Goal: Check status: Check status

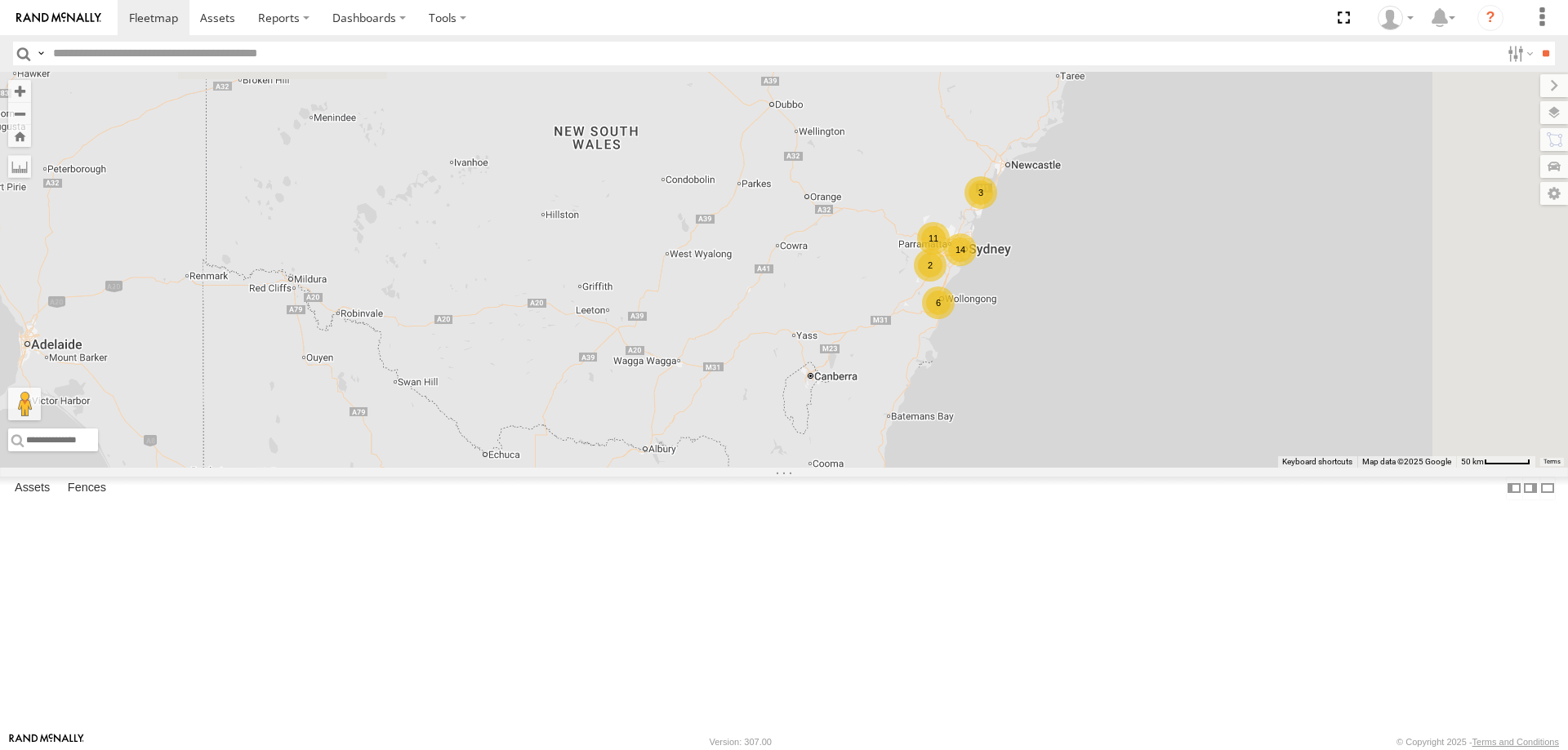
drag, startPoint x: 1287, startPoint y: 419, endPoint x: 1191, endPoint y: 446, distance: 99.7
click at [1196, 468] on div "B - DG93WL - Josh Fahd 6 14 3 9 11 2" at bounding box center [784, 270] width 1568 height 396
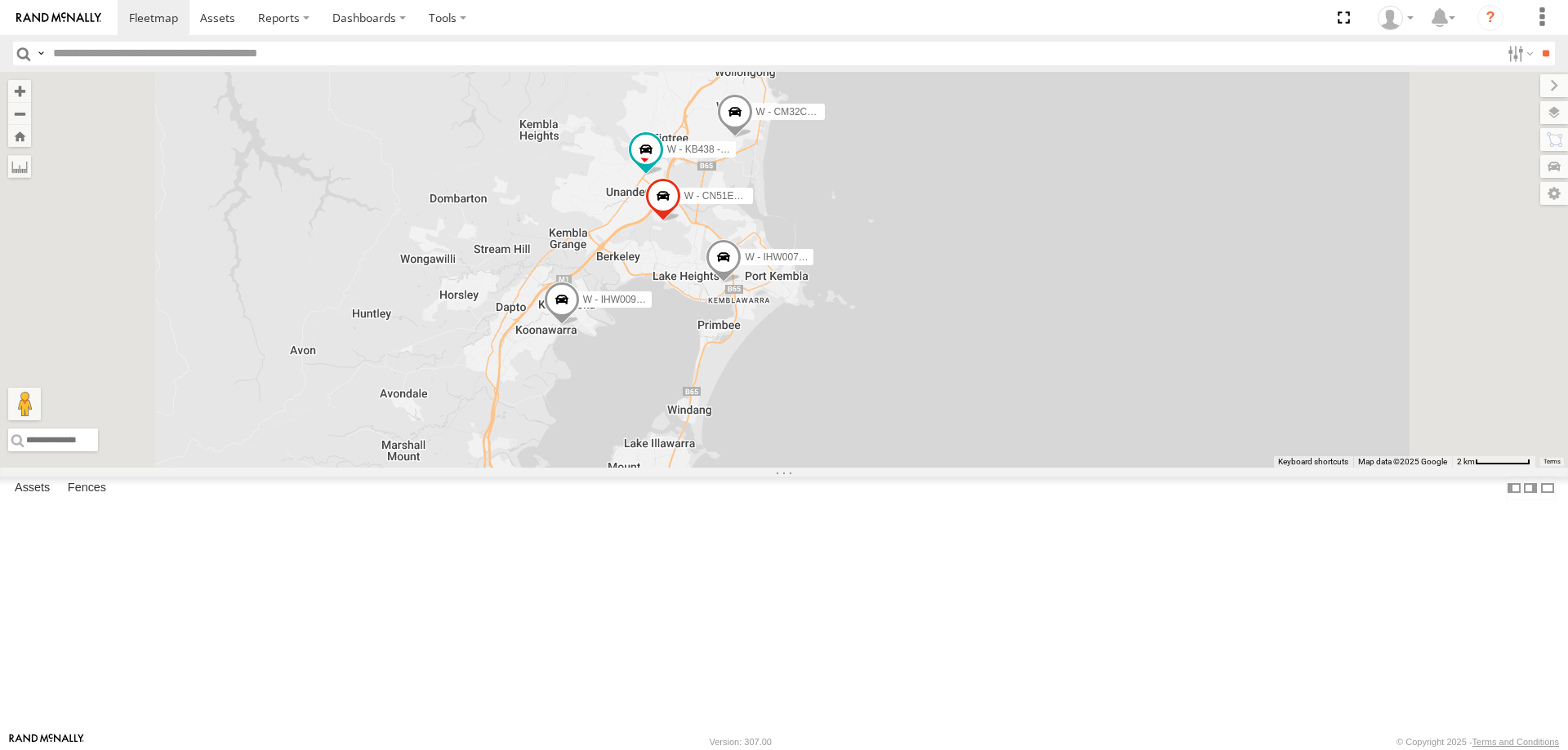
drag, startPoint x: 1033, startPoint y: 409, endPoint x: 1039, endPoint y: 557, distance: 148.1
click at [1039, 468] on div "B - DG93WL - Josh Fahd W - IHW009 - Geoff Cooper W - ADS247 - Nassir Hull S - Y…" at bounding box center [784, 270] width 1568 height 396
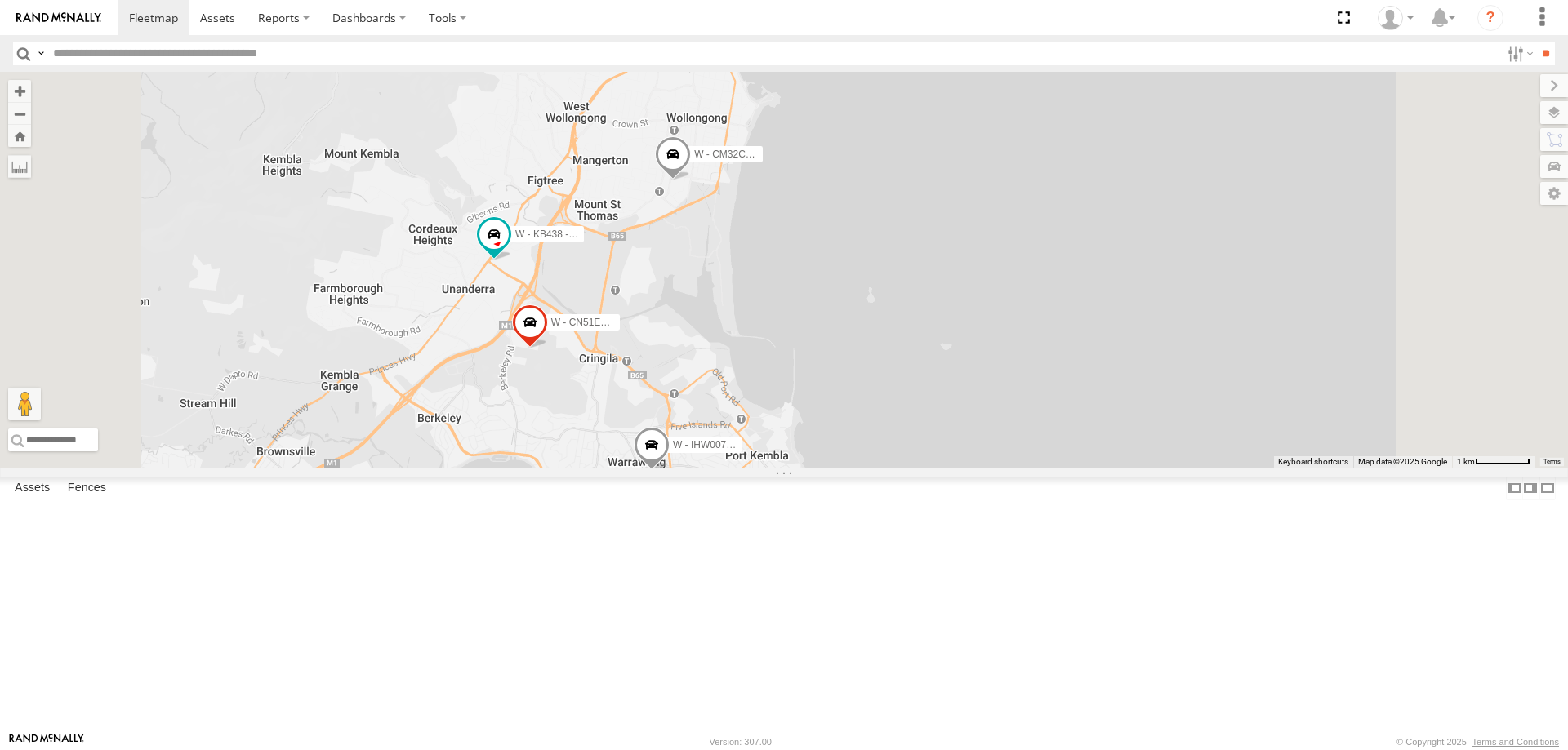
drag, startPoint x: 1126, startPoint y: 304, endPoint x: 1084, endPoint y: 315, distance: 43.4
click at [1084, 315] on div "B - DG93WL - Josh Fahd W - IHW009 - Geoff Cooper W - ADS247 - Nassir Hull S - Y…" at bounding box center [784, 270] width 1568 height 396
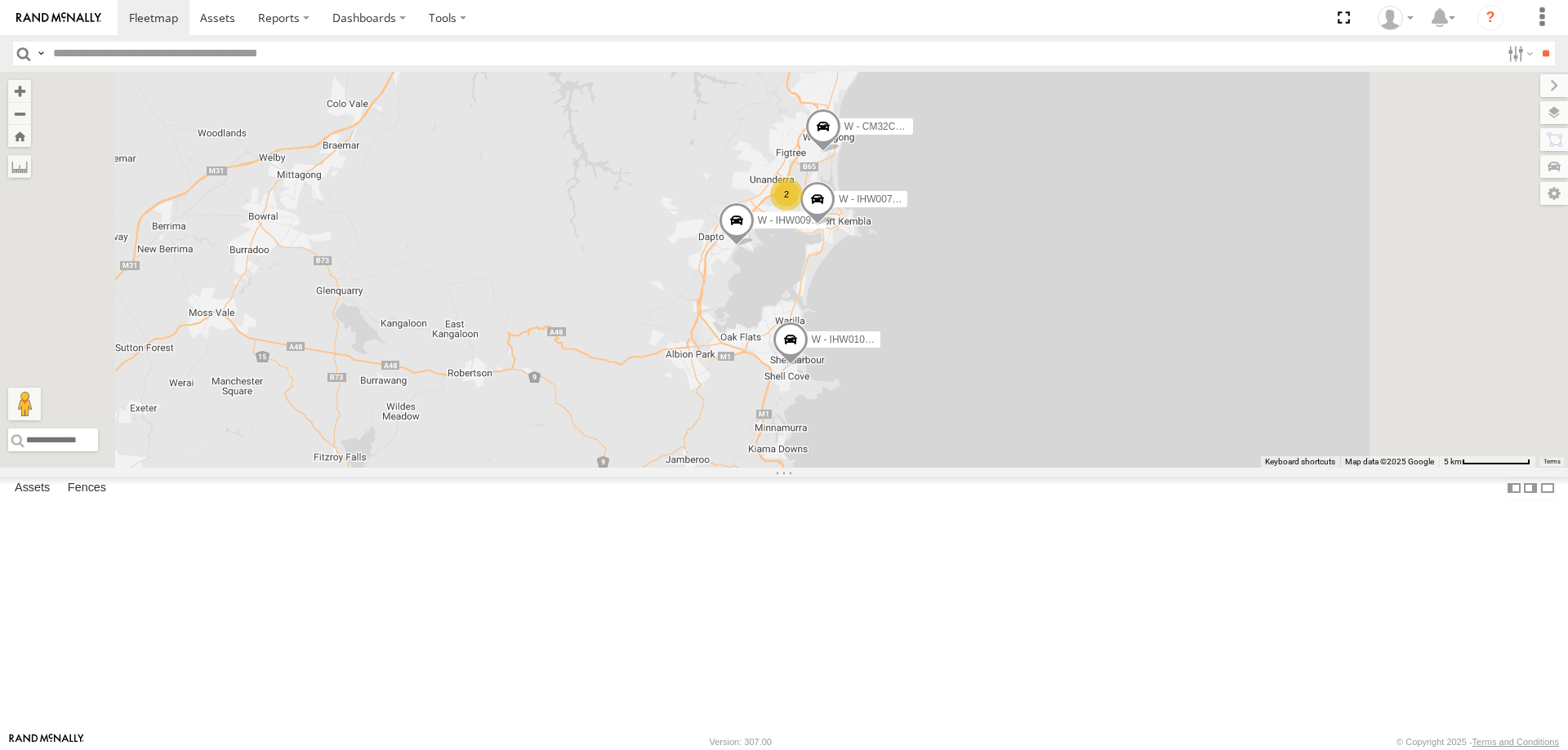
drag, startPoint x: 1190, startPoint y: 575, endPoint x: 1169, endPoint y: 395, distance: 181.2
click at [1169, 395] on div "B - DG93WL - Josh Fahd W - IHW009 - Geoff Cooper W - ADS247 - Nassir Hull S - Y…" at bounding box center [784, 270] width 1568 height 396
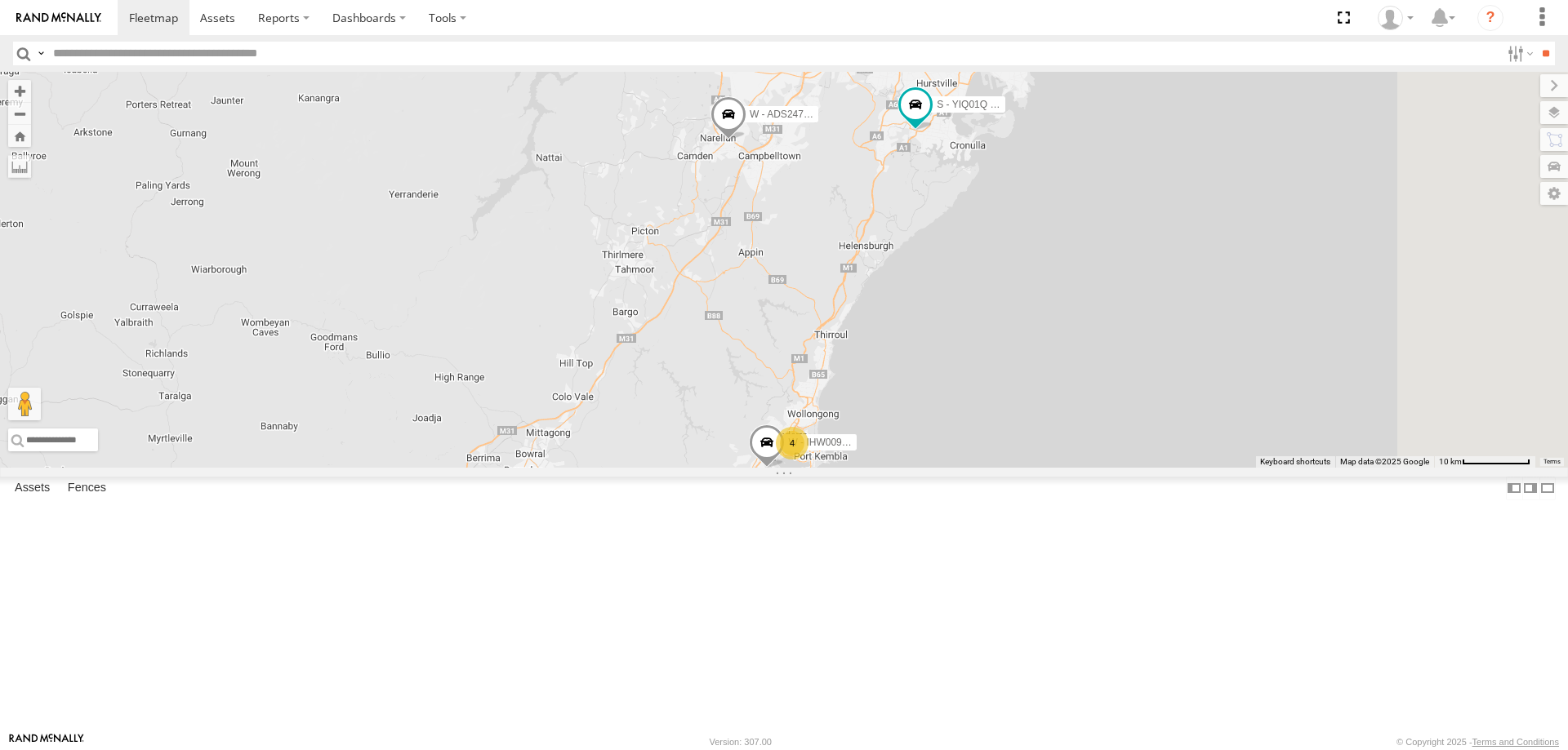
drag, startPoint x: 1271, startPoint y: 357, endPoint x: 1192, endPoint y: 580, distance: 236.6
click at [1193, 468] on div "B - DG93WL - Josh Fahd W - IHW009 - Geoff Cooper W - ADS247 - Nassir Hull S - Y…" at bounding box center [784, 270] width 1568 height 396
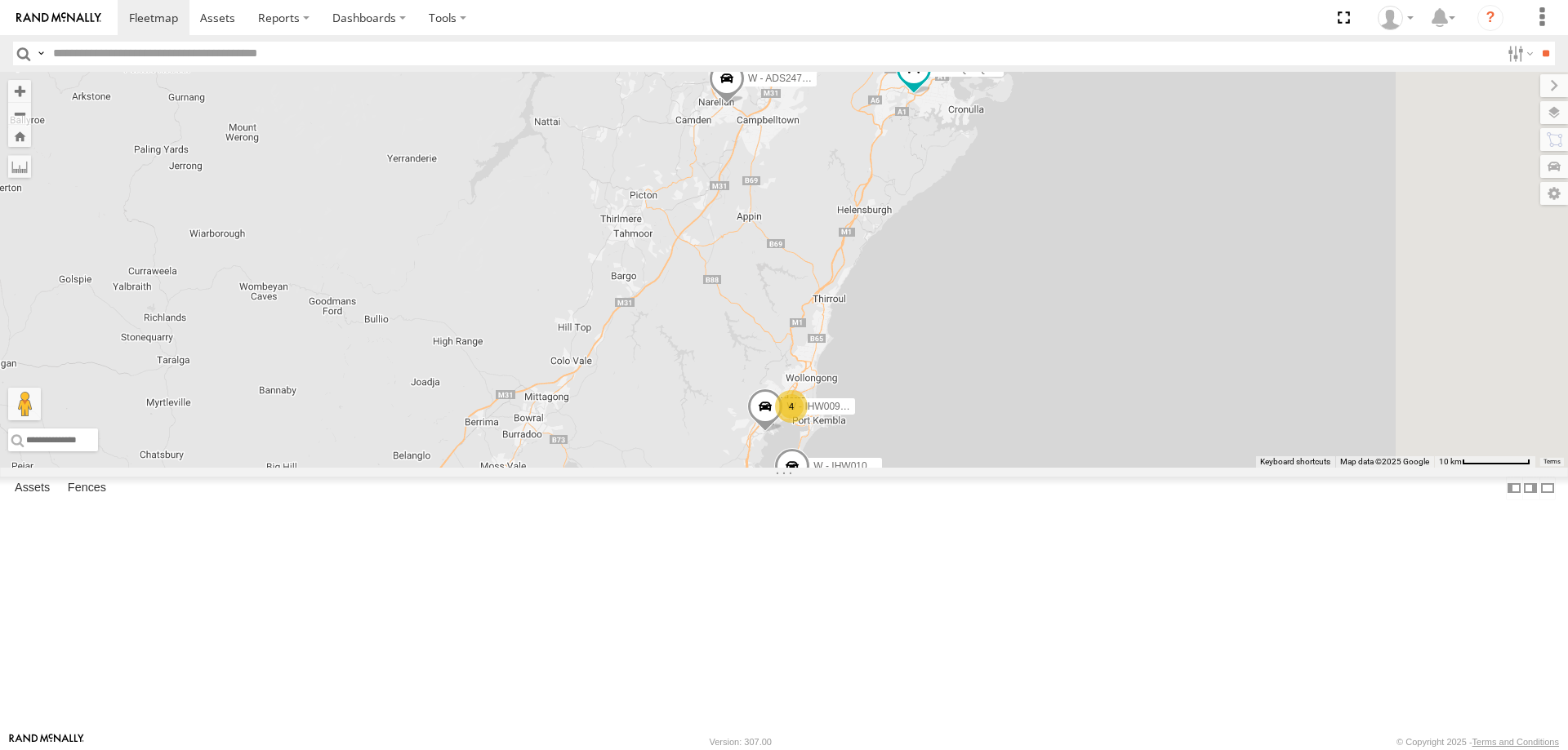
drag, startPoint x: 1202, startPoint y: 569, endPoint x: 1202, endPoint y: 469, distance: 100.0
click at [1202, 468] on div "B - DG93WL - Josh Fahd W - IHW009 - Geoff Cooper W - ADS247 - Nassir Hull S - Y…" at bounding box center [784, 270] width 1568 height 396
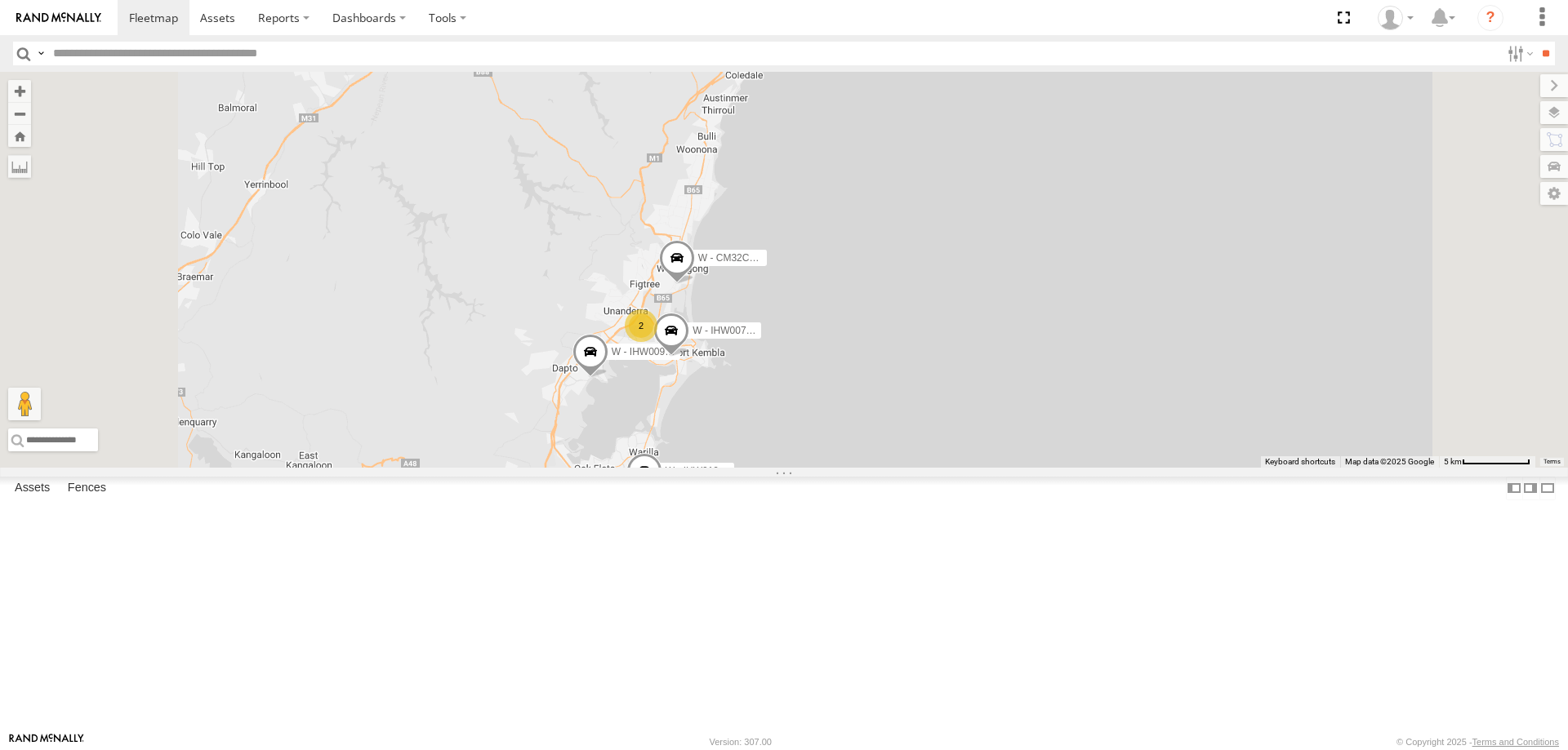
drag, startPoint x: 985, startPoint y: 544, endPoint x: 1084, endPoint y: 494, distance: 110.9
click at [1084, 468] on div "B - DG93WL - Josh Fahd W - IHW009 - Geoff Cooper W - ADS247 - Nassir Hull S - Y…" at bounding box center [784, 270] width 1568 height 396
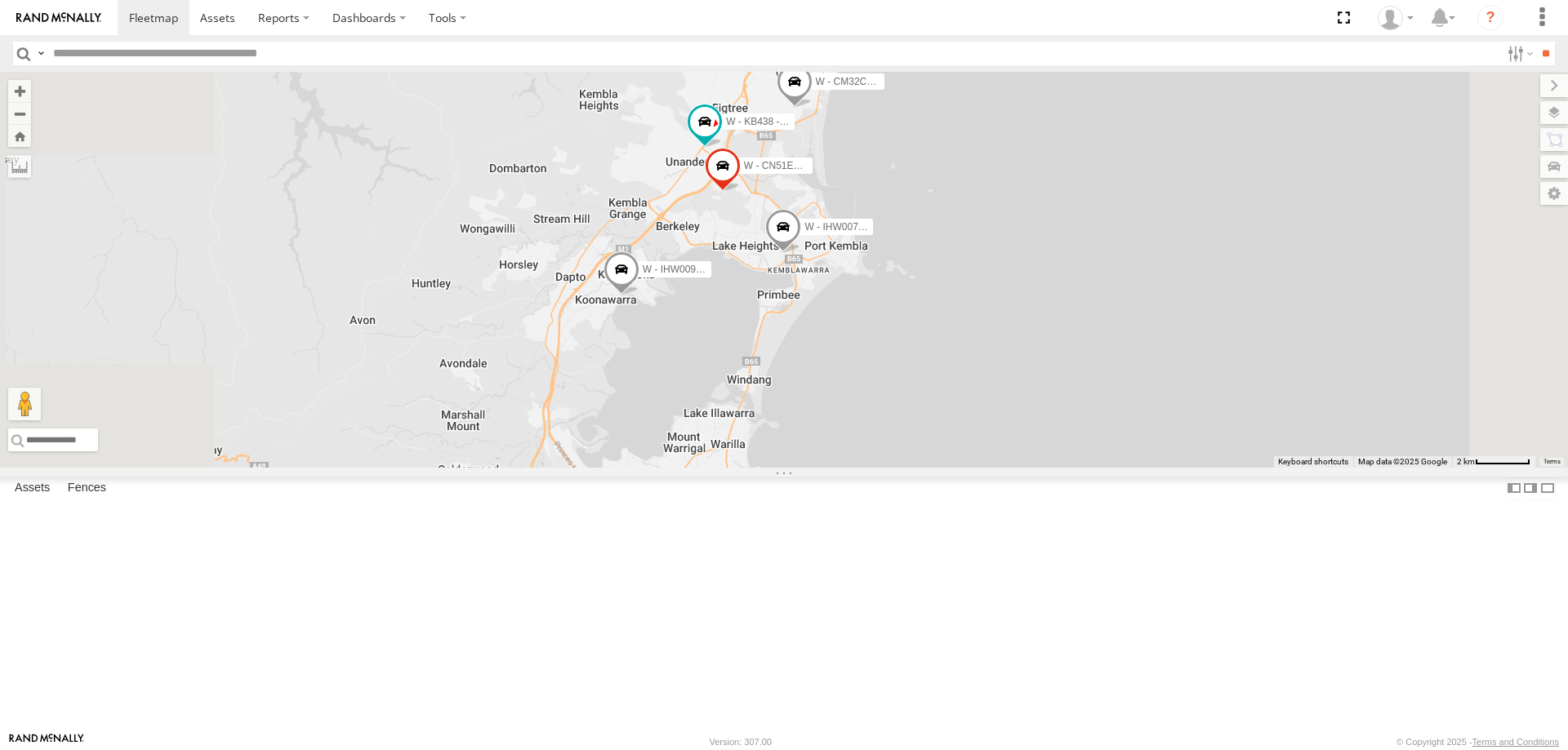
drag, startPoint x: 1039, startPoint y: 544, endPoint x: 594, endPoint y: 155, distance: 591.1
click at [1122, 468] on div "B - DG93WL - Josh Fahd W - IHW009 - Geoff Cooper W - ADS247 - Nassir Hull S - Y…" at bounding box center [784, 270] width 1568 height 396
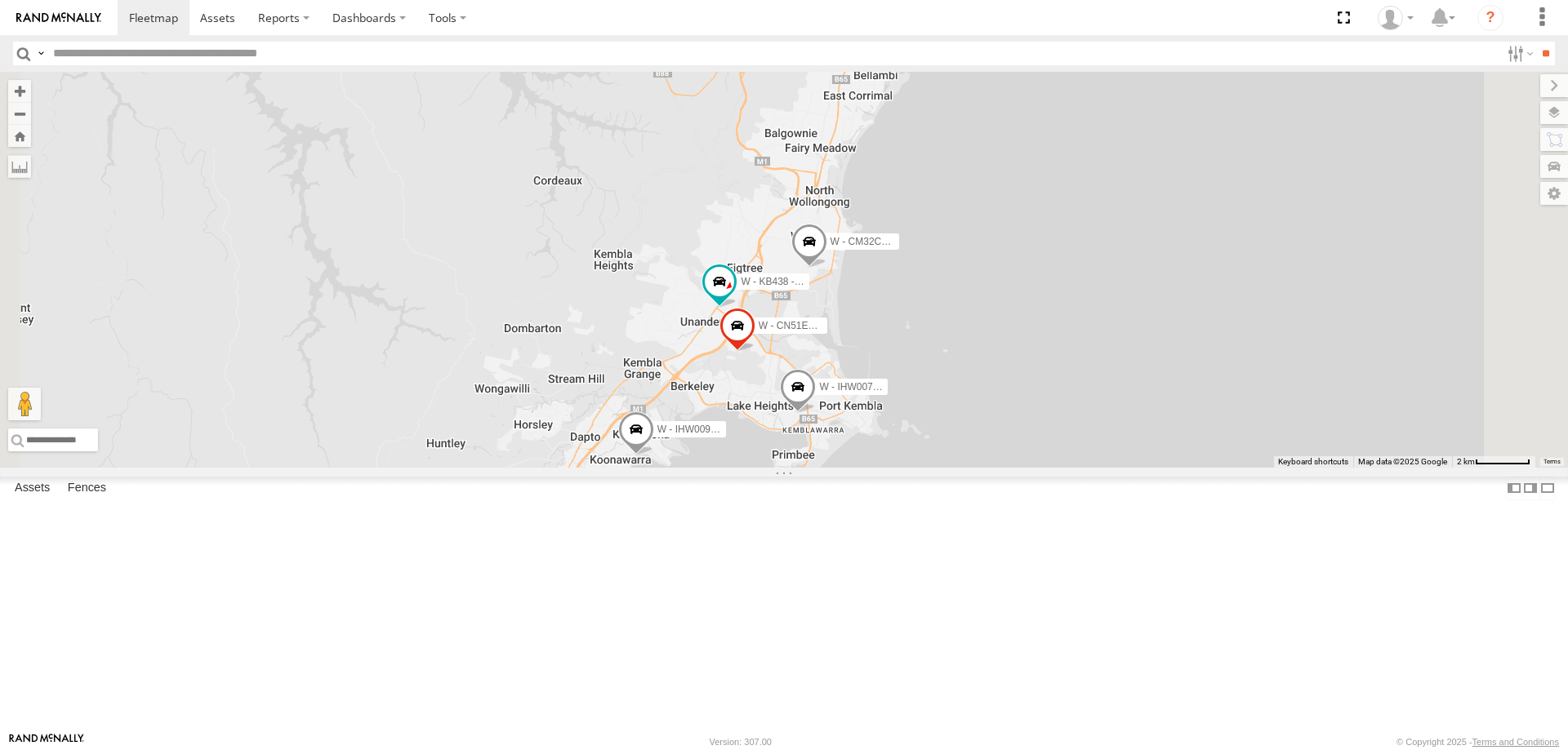
drag, startPoint x: 1205, startPoint y: 247, endPoint x: 975, endPoint y: 276, distance: 231.8
click at [1207, 463] on div "B - DG93WL - Josh Fahd W - IHW009 - Geoff Cooper W - ADS247 - Nassir Hull S - Y…" at bounding box center [784, 270] width 1568 height 396
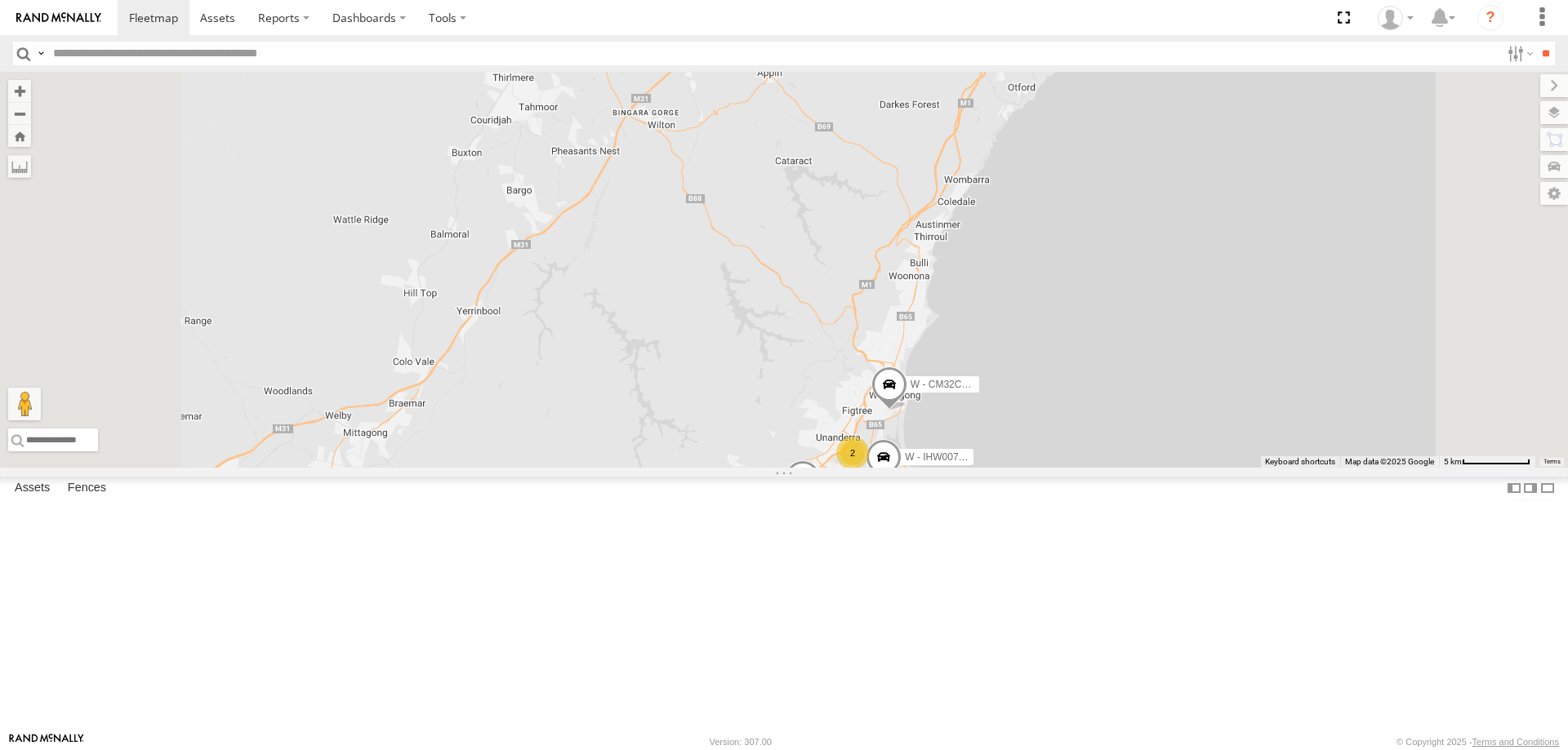
drag, startPoint x: 1258, startPoint y: 232, endPoint x: 1238, endPoint y: 405, distance: 174.2
click at [1243, 408] on div "B - DG93WL - Josh Fahd W - IHW009 - Geoff Cooper W - ADS247 - Nassir Hull S - Y…" at bounding box center [784, 270] width 1568 height 396
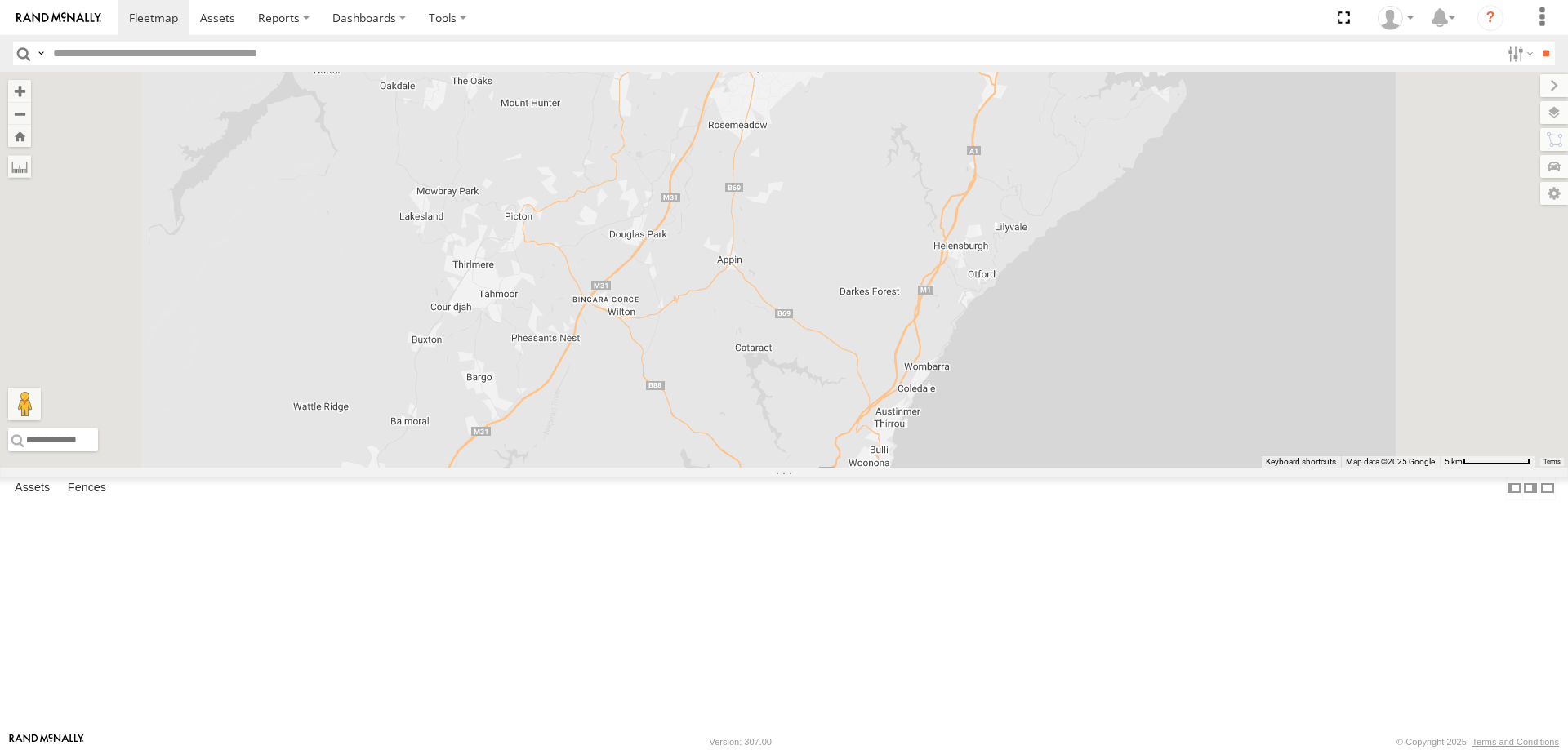
drag, startPoint x: 916, startPoint y: 365, endPoint x: 905, endPoint y: 348, distance: 20.2
click at [915, 365] on div "B - DG93WL - Josh Fahd W - IHW009 - Geoff Cooper W - ADS247 - Nassir Hull S - Y…" at bounding box center [784, 270] width 1568 height 396
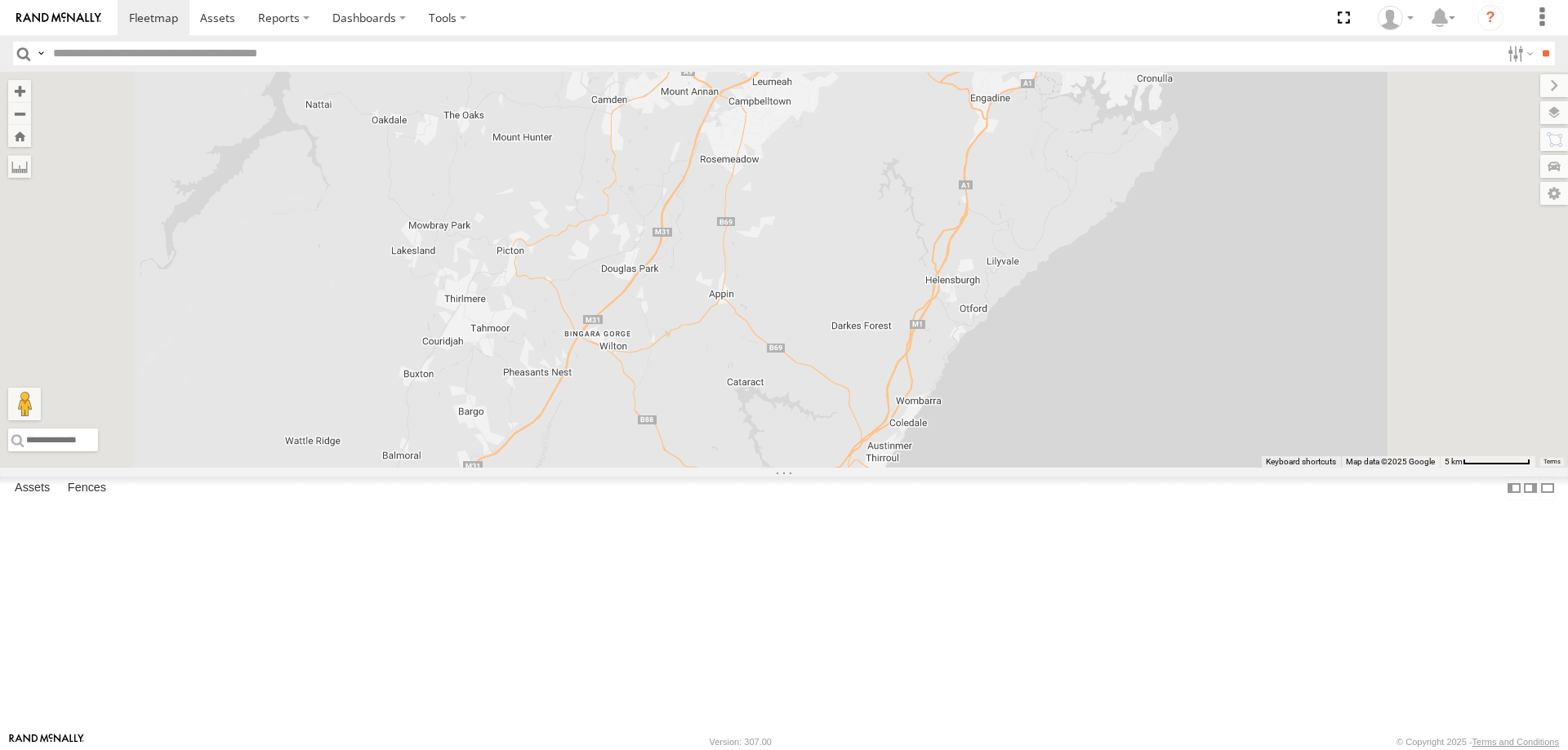
click at [695, 68] on span at bounding box center [677, 47] width 36 height 44
click at [699, 50] on label at bounding box center [683, 43] width 32 height 12
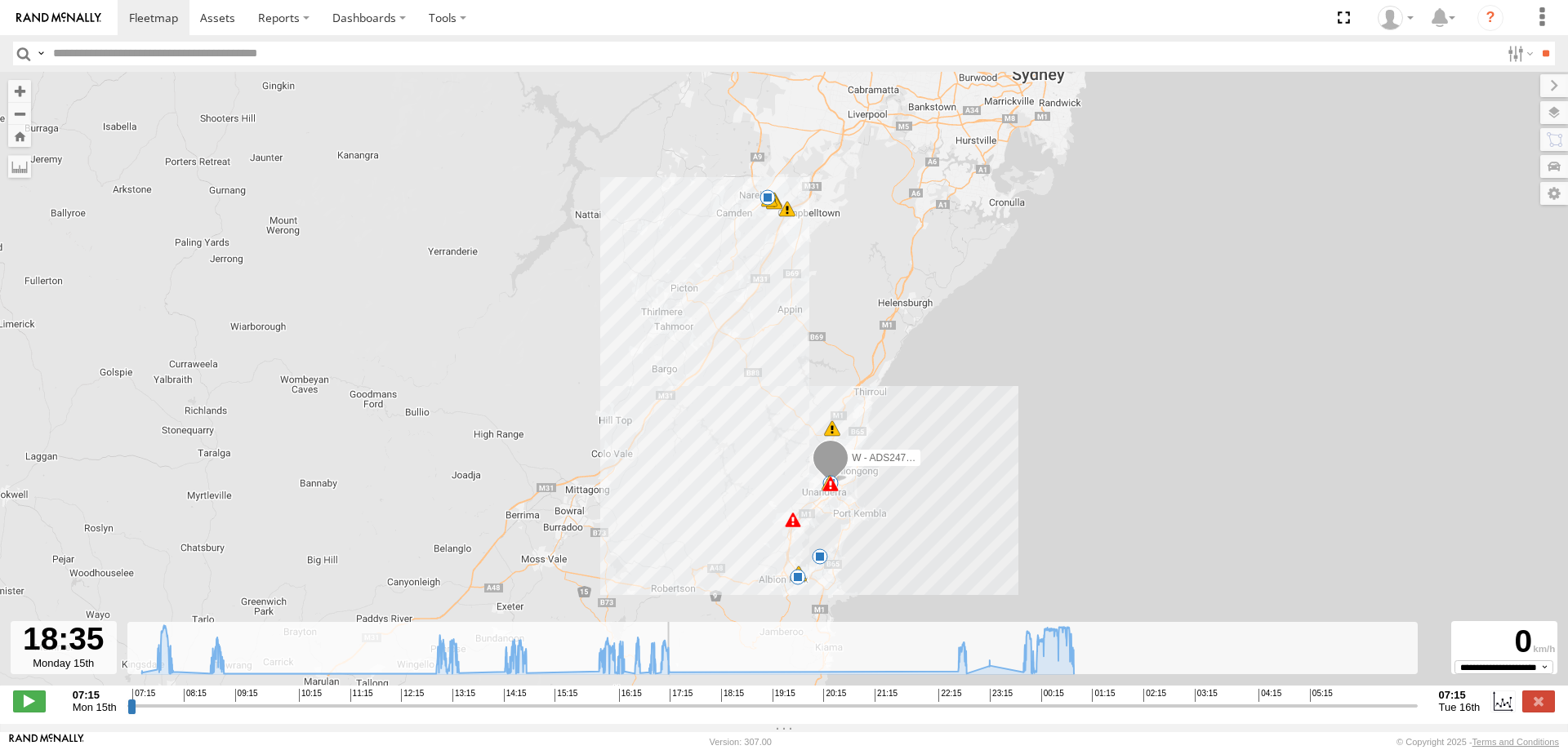
drag, startPoint x: 129, startPoint y: 719, endPoint x: 736, endPoint y: 724, distance: 607.0
click at [736, 714] on input "range" at bounding box center [772, 705] width 1290 height 15
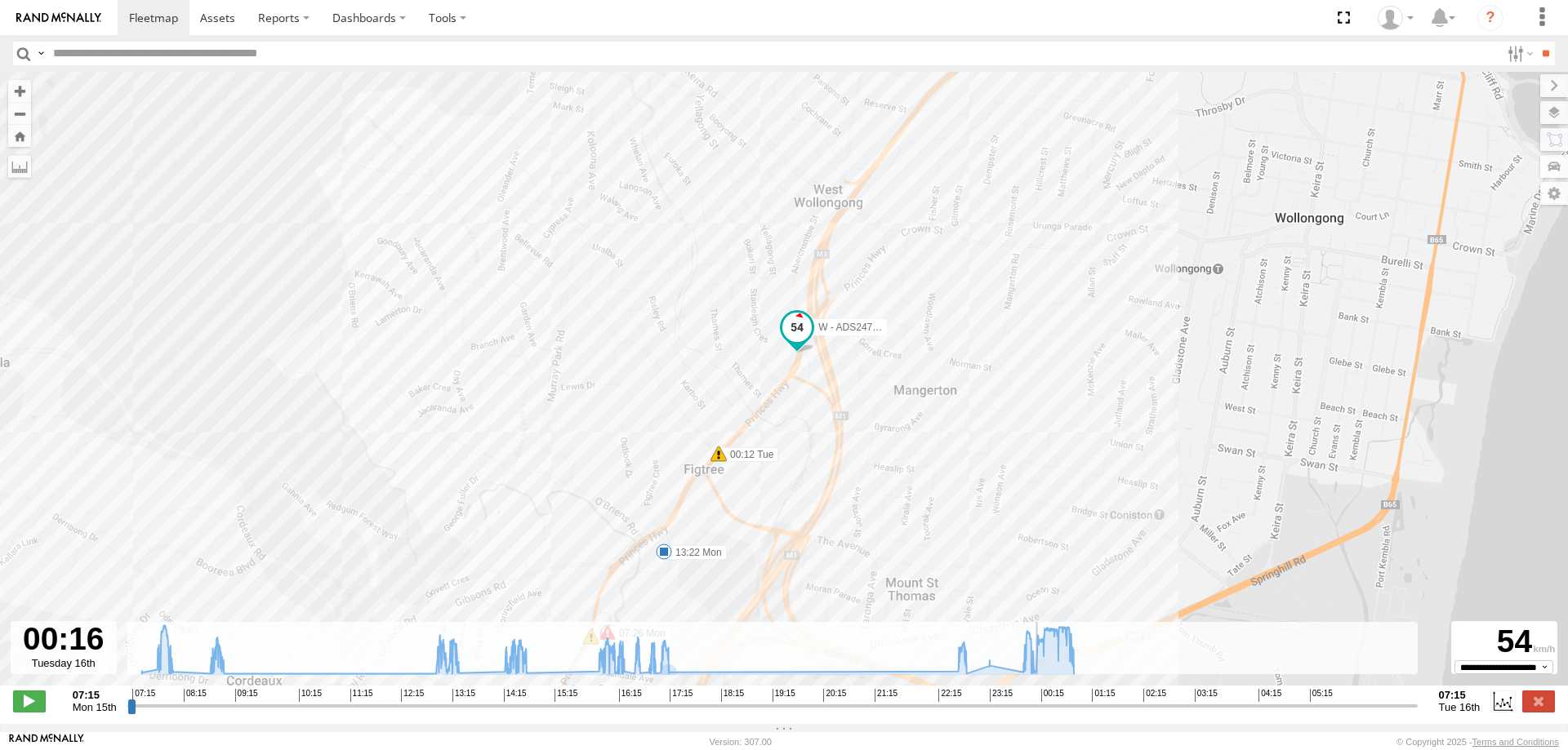
drag, startPoint x: 738, startPoint y: 715, endPoint x: 780, endPoint y: 565, distance: 155.8
click at [1040, 714] on input "range" at bounding box center [772, 705] width 1290 height 15
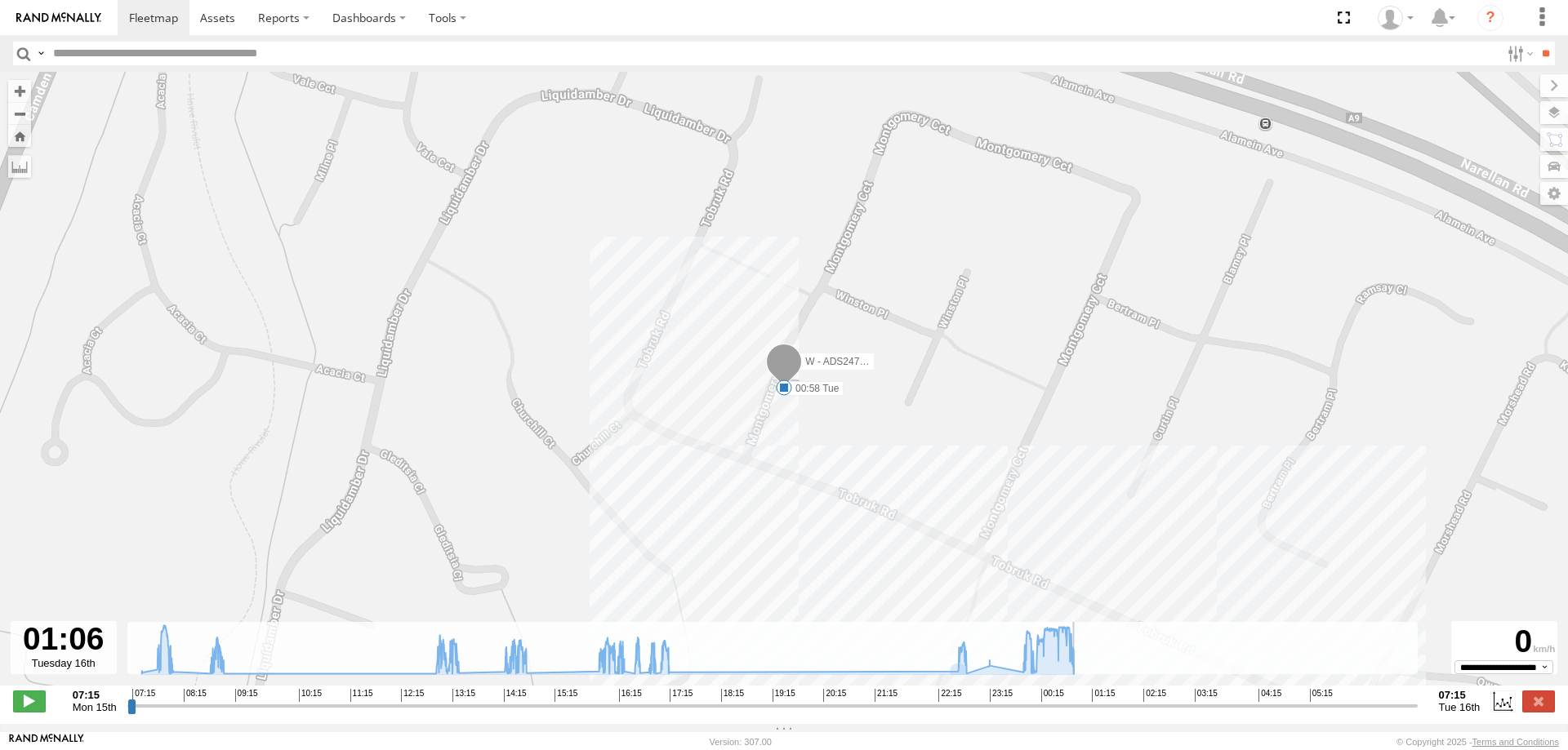
drag, startPoint x: 1041, startPoint y: 715, endPoint x: 1084, endPoint y: 716, distance: 43.0
type input "**********"
click at [1084, 714] on input "range" at bounding box center [772, 705] width 1290 height 15
click at [217, 16] on span at bounding box center [218, 17] width 36 height 15
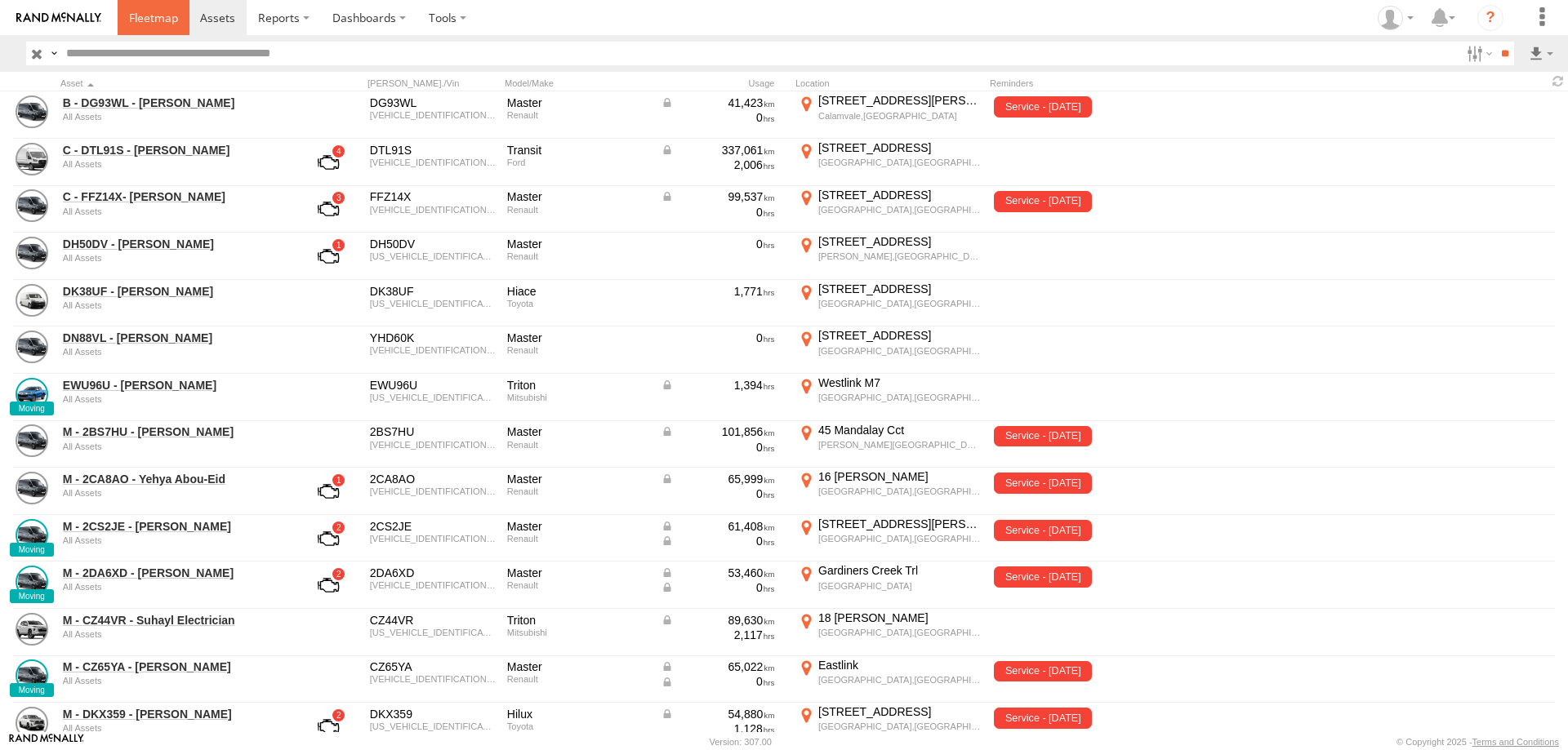
click at [149, 20] on span at bounding box center [153, 17] width 49 height 15
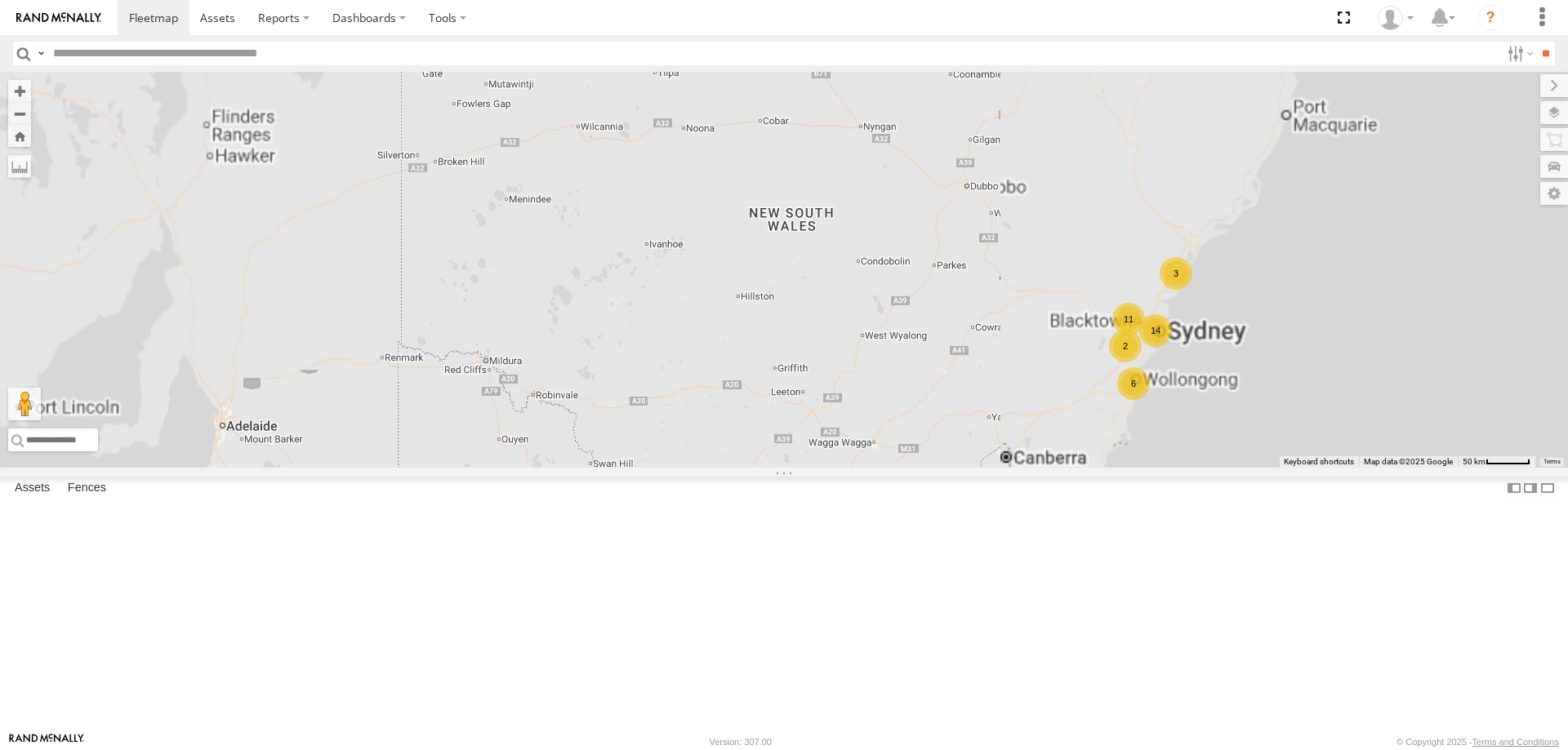
drag, startPoint x: 1386, startPoint y: 576, endPoint x: 1337, endPoint y: 551, distance: 55.0
click at [1337, 468] on div "B - DG93WL - [PERSON_NAME] 6 14 3 11 2" at bounding box center [784, 270] width 1568 height 396
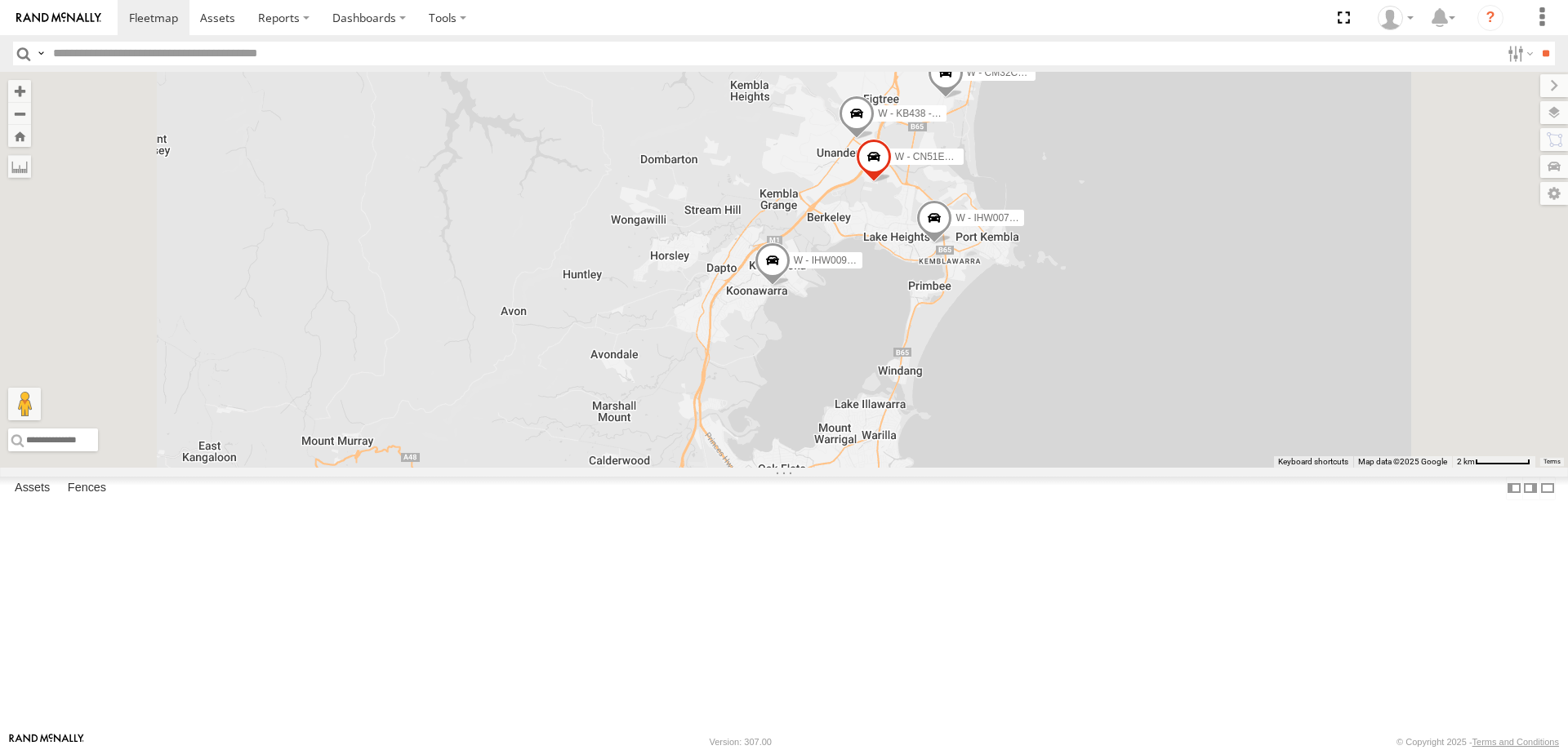
drag, startPoint x: 1297, startPoint y: 397, endPoint x: 1298, endPoint y: 481, distance: 84.0
click at [1298, 468] on div "B - DG93WL - [PERSON_NAME] W - IHW009 - [PERSON_NAME] W - IHW010 - [PERSON_NAME…" at bounding box center [784, 270] width 1568 height 396
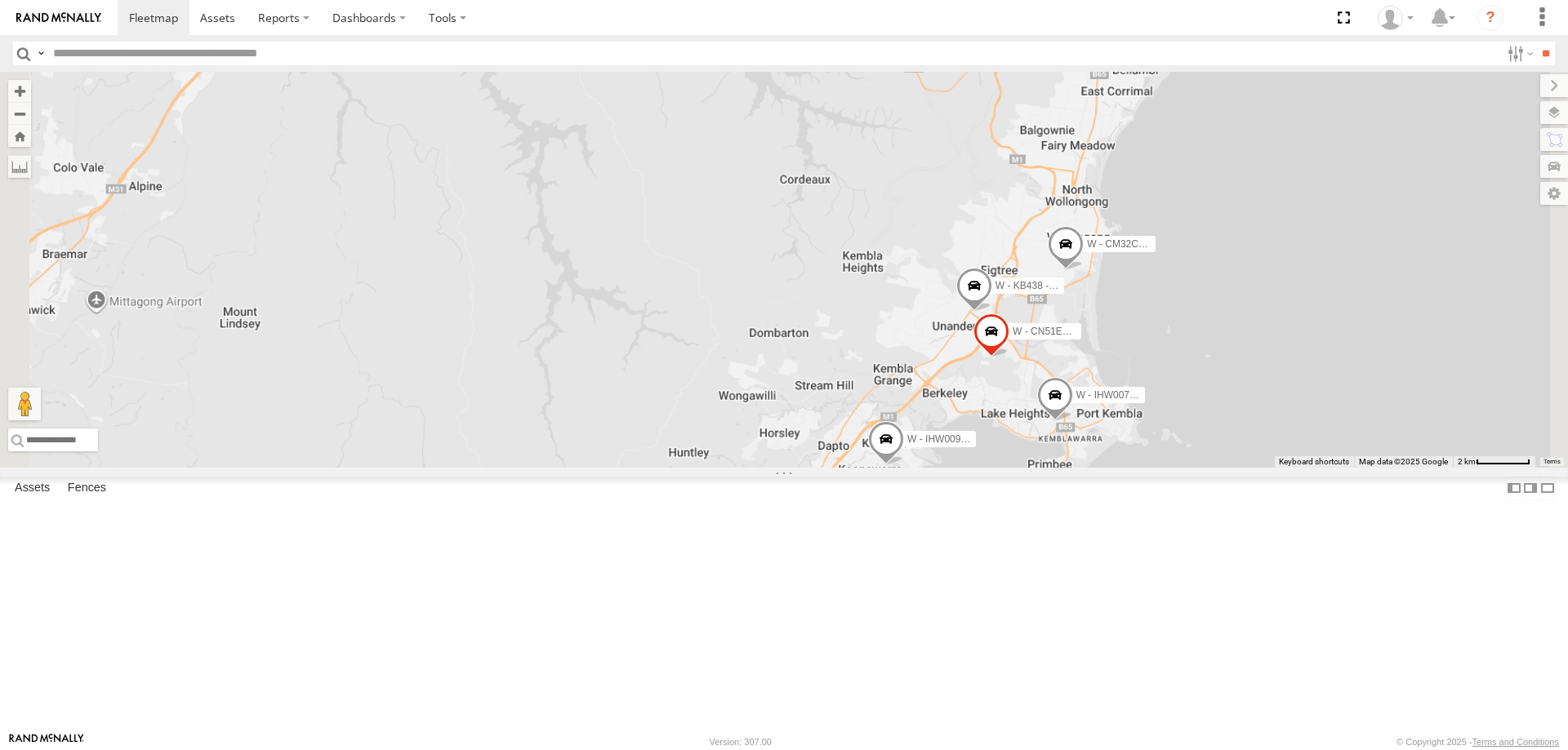
drag, startPoint x: 1336, startPoint y: 464, endPoint x: 1301, endPoint y: 414, distance: 61.0
click at [1301, 414] on div "B - DG93WL - [PERSON_NAME] W - IHW009 - [PERSON_NAME] W - IHW010 - [PERSON_NAME…" at bounding box center [784, 270] width 1568 height 396
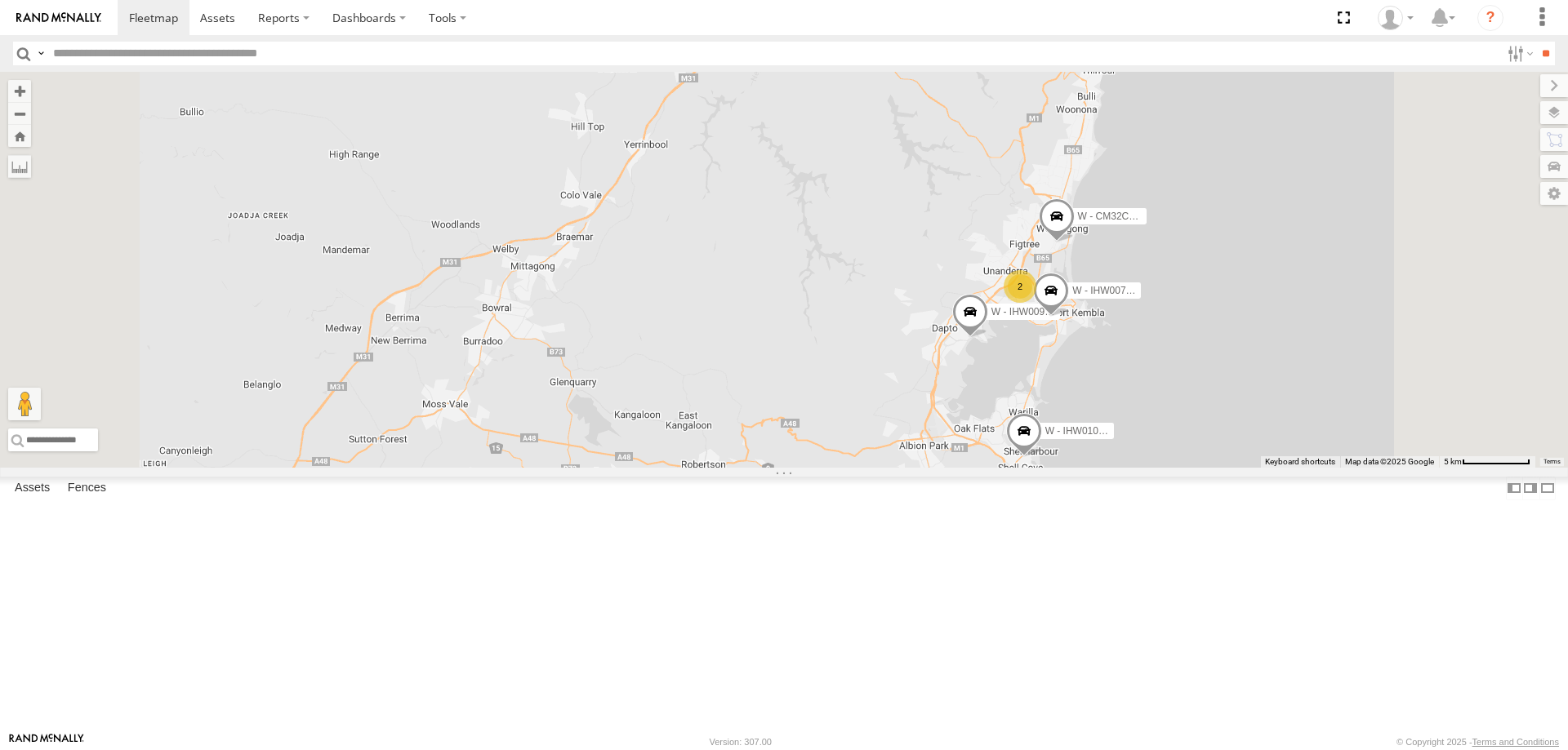
drag, startPoint x: 1036, startPoint y: 263, endPoint x: 1039, endPoint y: 555, distance: 292.0
click at [1039, 468] on div "B - DG93WL - [PERSON_NAME] W - IHW009 - [PERSON_NAME] W - IHW010 - [PERSON_NAME…" at bounding box center [784, 270] width 1568 height 396
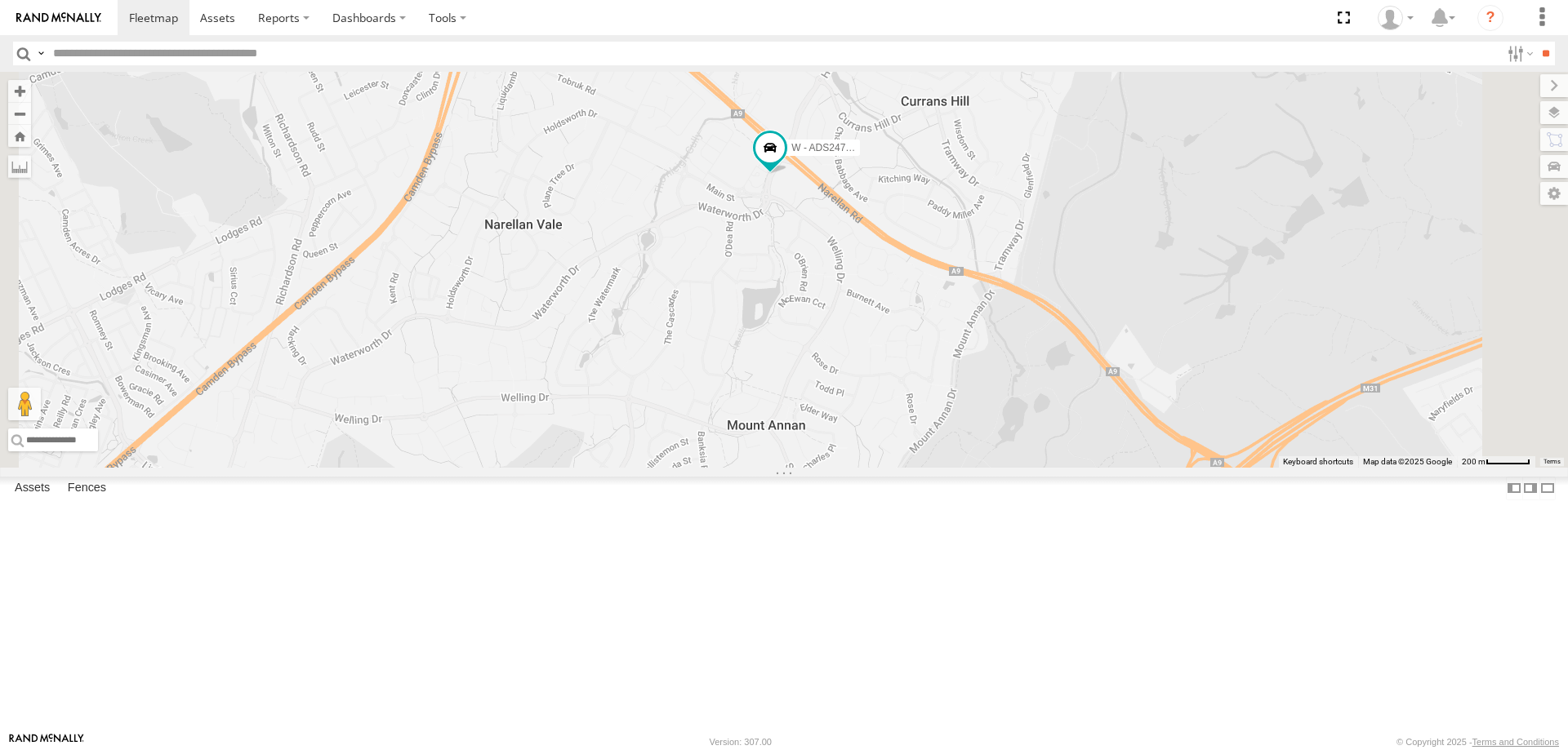
drag, startPoint x: 1046, startPoint y: 365, endPoint x: 1031, endPoint y: 371, distance: 16.2
click at [1031, 371] on div "B - DG93WL - [PERSON_NAME] W - IHW009 - [PERSON_NAME] W - ADS247 - [PERSON_NAME…" at bounding box center [784, 270] width 1568 height 396
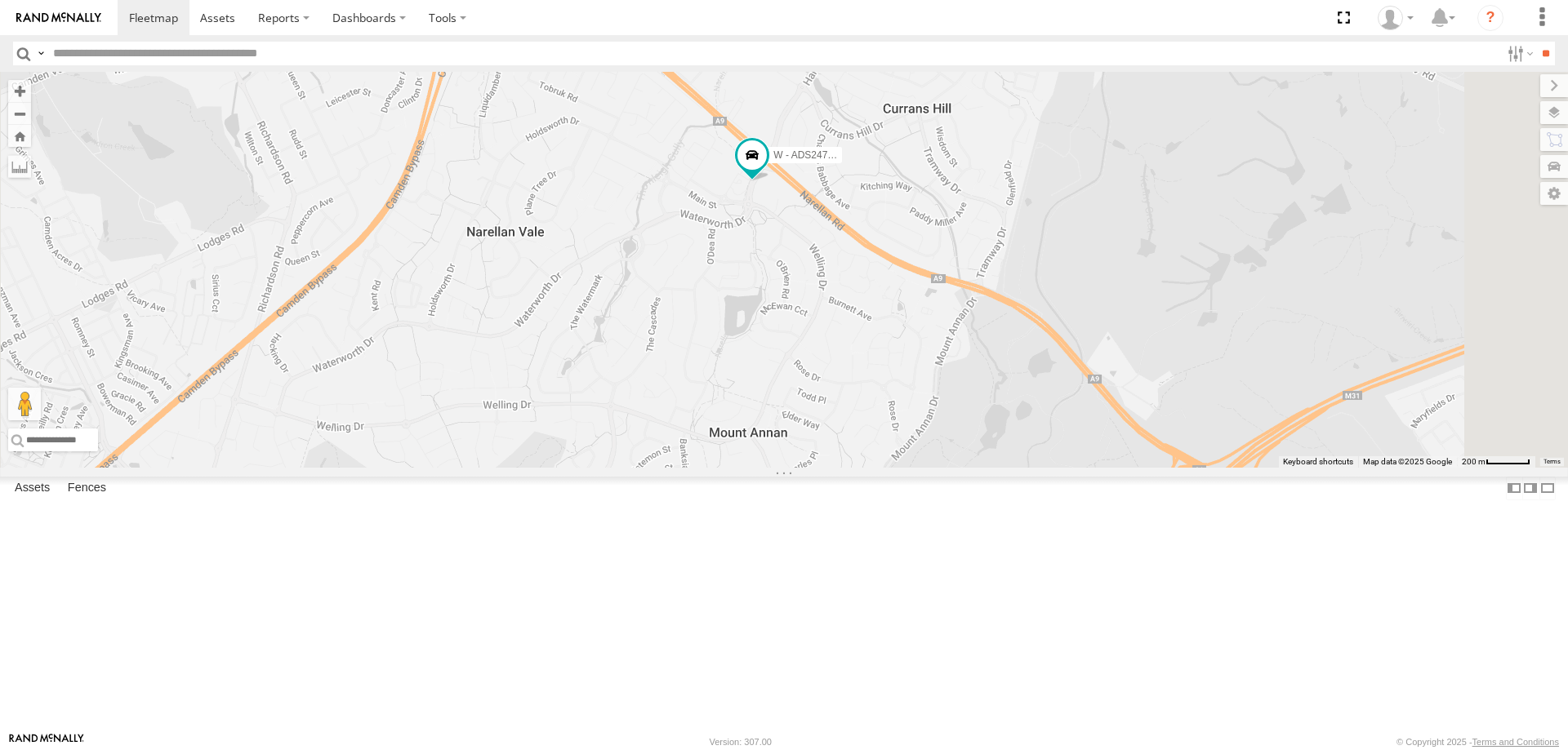
drag, startPoint x: 1078, startPoint y: 477, endPoint x: 964, endPoint y: 436, distance: 121.1
click at [964, 436] on div "B - DG93WL - [PERSON_NAME] W - IHW009 - [PERSON_NAME] W - ADS247 - [PERSON_NAME…" at bounding box center [784, 270] width 1568 height 396
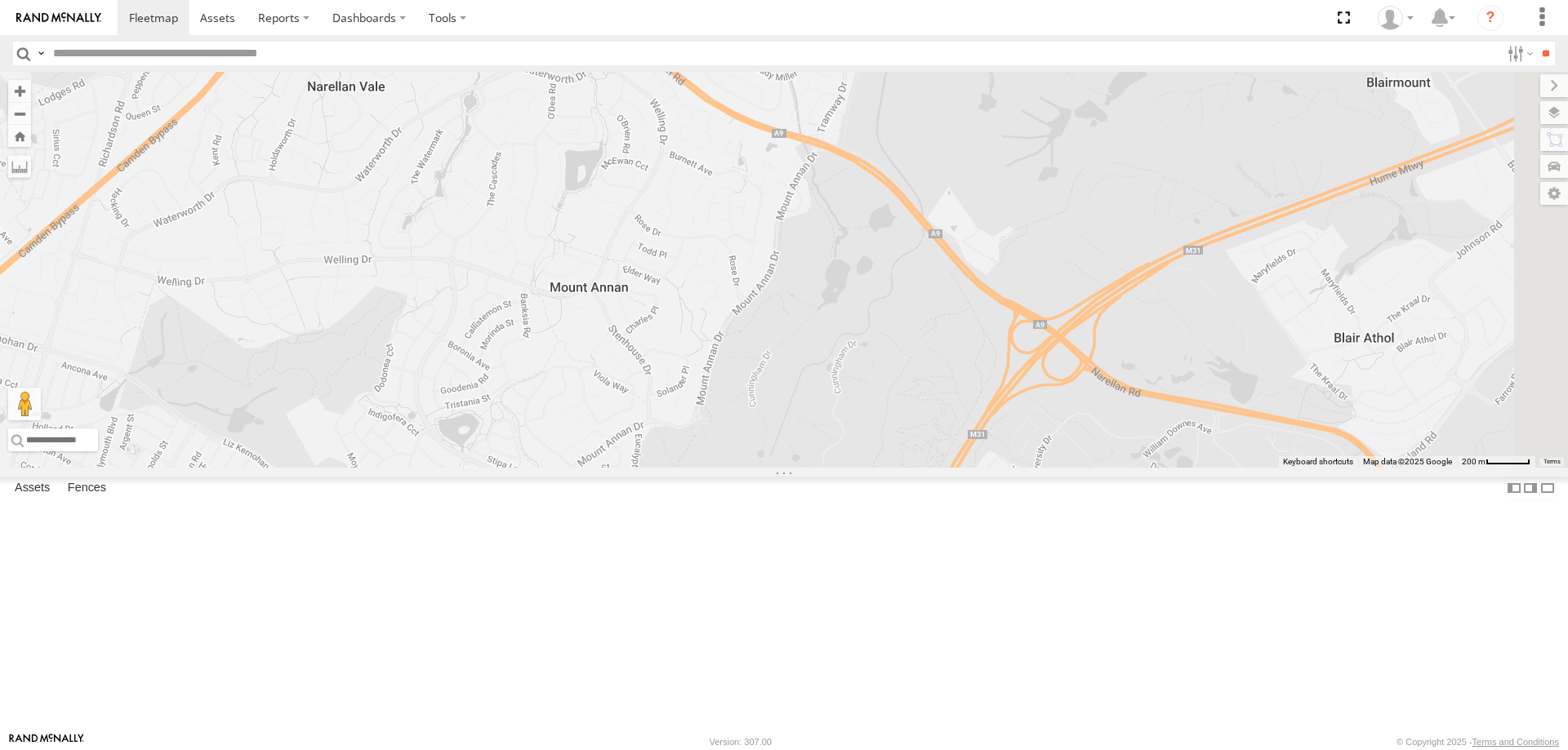
drag, startPoint x: 1015, startPoint y: 397, endPoint x: 1008, endPoint y: 383, distance: 15.7
click at [1009, 383] on div "B - DG93WL - [PERSON_NAME] W - IHW009 - [PERSON_NAME] W - ADS247 - [PERSON_NAME…" at bounding box center [784, 270] width 1568 height 396
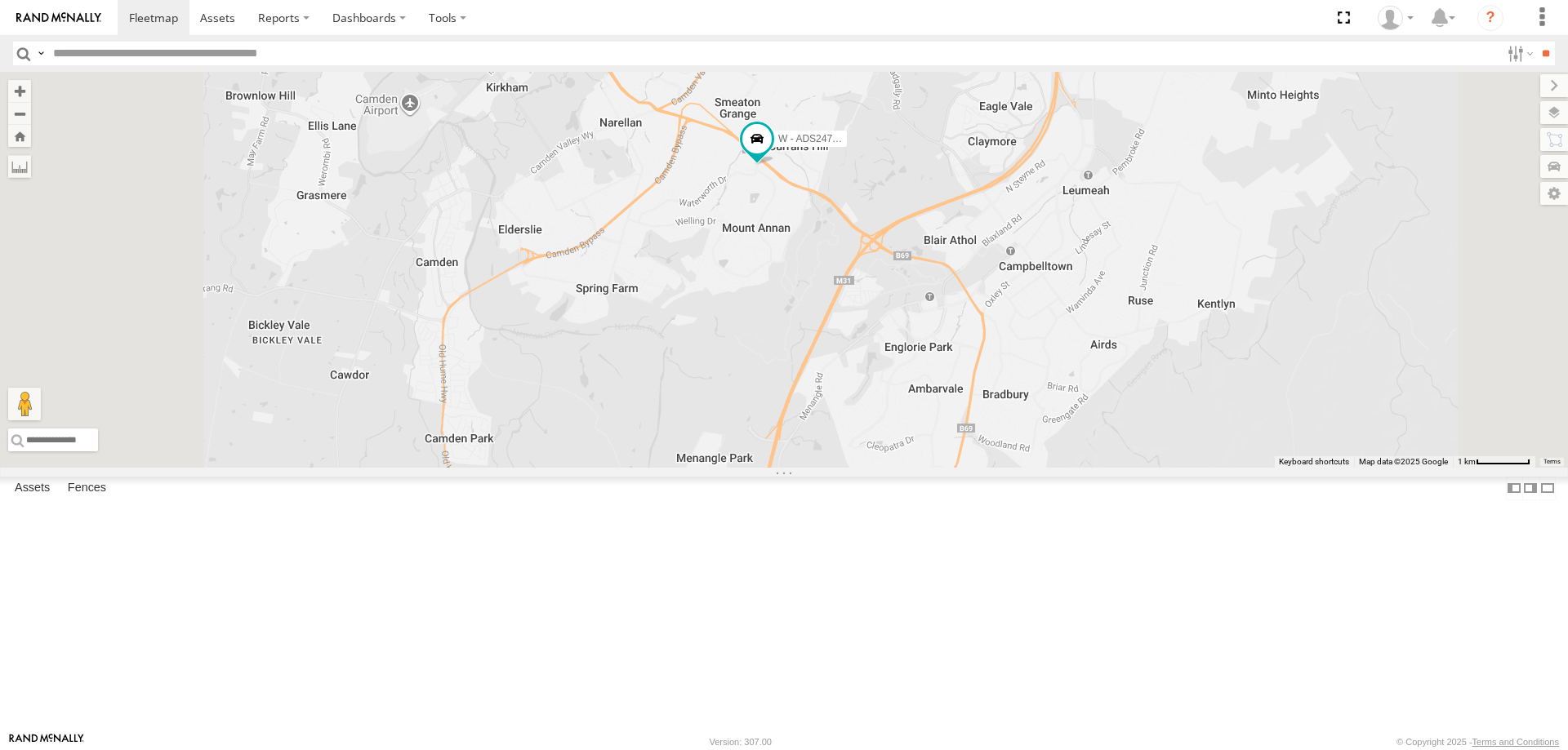
drag, startPoint x: 964, startPoint y: 425, endPoint x: 962, endPoint y: 333, distance: 92.0
click at [964, 335] on div "W - ADS247 - [PERSON_NAME]" at bounding box center [784, 270] width 1568 height 396
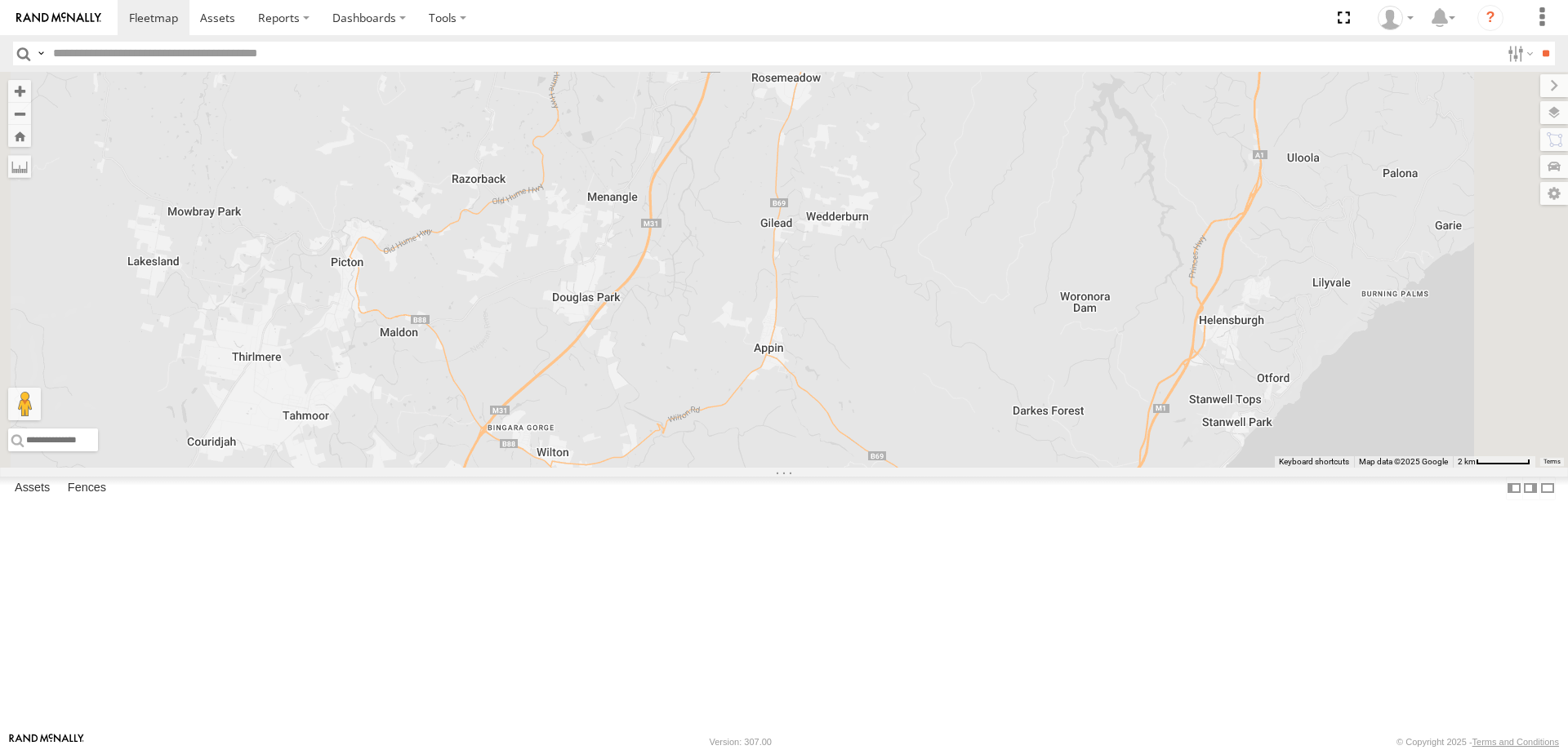
drag, startPoint x: 1200, startPoint y: 537, endPoint x: 1152, endPoint y: 382, distance: 162.3
click at [1152, 383] on div "W - ADS247 - [PERSON_NAME]" at bounding box center [784, 270] width 1568 height 396
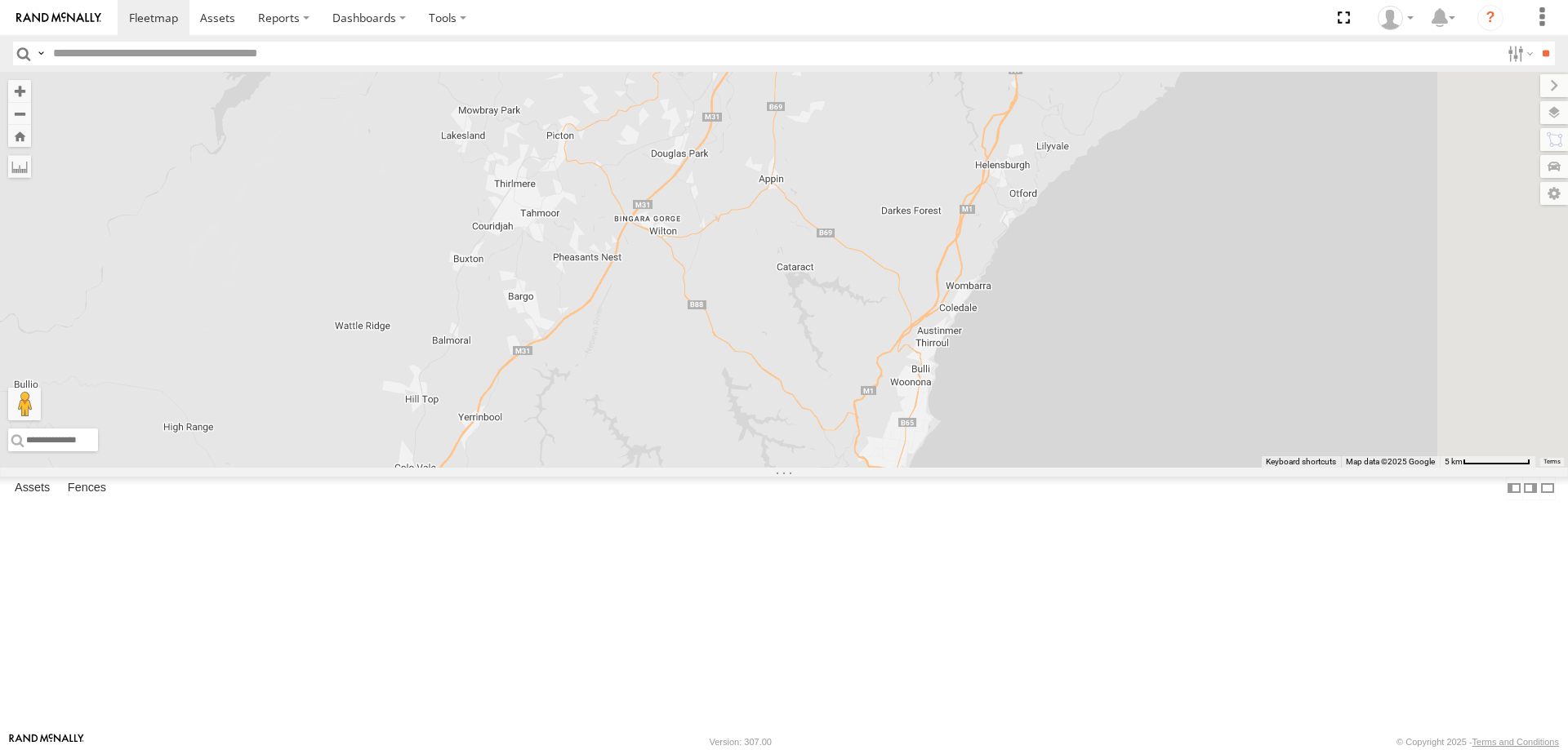
drag, startPoint x: 1300, startPoint y: 564, endPoint x: 1096, endPoint y: 568, distance: 204.0
click at [1180, 395] on div "W - ADS247 - [PERSON_NAME] S - YIQ01Q - [PERSON_NAME] W - CM32CA - [PERSON_NAME]" at bounding box center [784, 270] width 1568 height 396
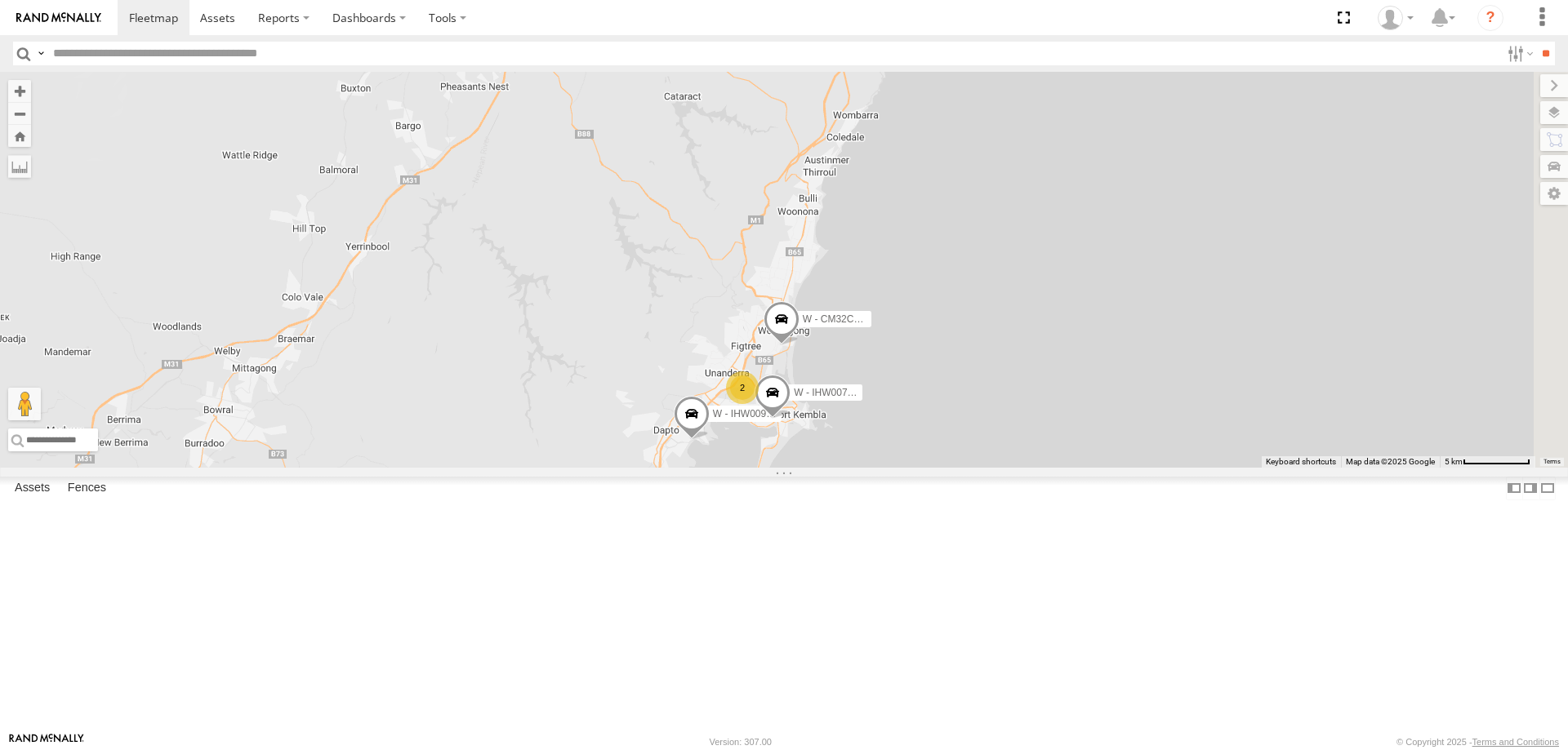
drag, startPoint x: 1178, startPoint y: 596, endPoint x: 1180, endPoint y: 557, distance: 39.1
click at [1180, 468] on div "W - ADS247 - [PERSON_NAME] S - YIQ01Q - [PERSON_NAME] W - CM32CA - [PERSON_NAME…" at bounding box center [784, 270] width 1568 height 396
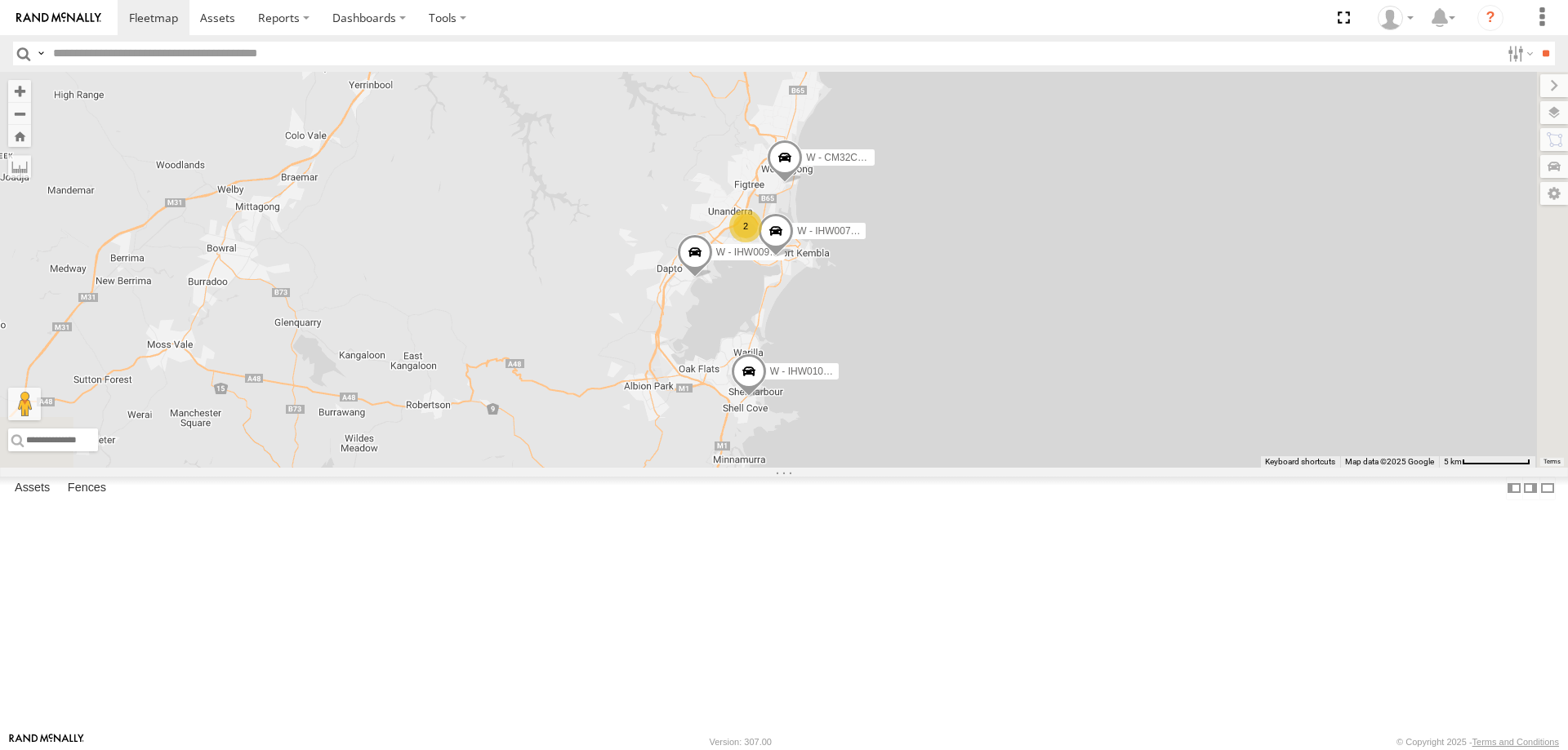
drag, startPoint x: 1165, startPoint y: 573, endPoint x: 907, endPoint y: 412, distance: 304.1
click at [1164, 468] on div "W - ADS247 - [PERSON_NAME] S - YIQ01Q - [PERSON_NAME] W - CM32CA - [PERSON_NAME…" at bounding box center [784, 270] width 1568 height 396
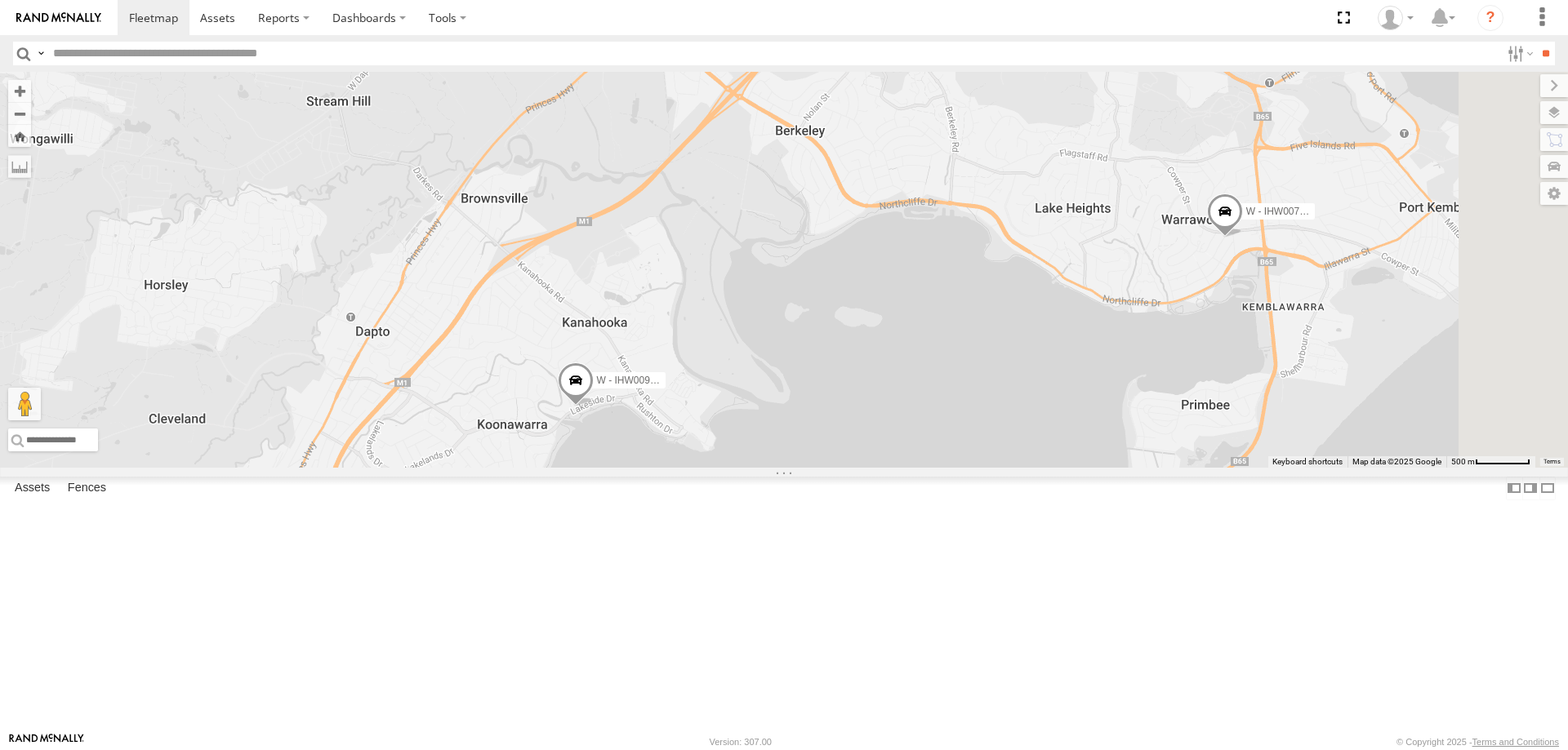
drag, startPoint x: 1105, startPoint y: 544, endPoint x: 1058, endPoint y: 404, distance: 147.7
click at [1058, 404] on div "W - ADS247 - [PERSON_NAME] S - YIQ01Q - [PERSON_NAME] W - CM32CA - [PERSON_NAME…" at bounding box center [784, 270] width 1568 height 396
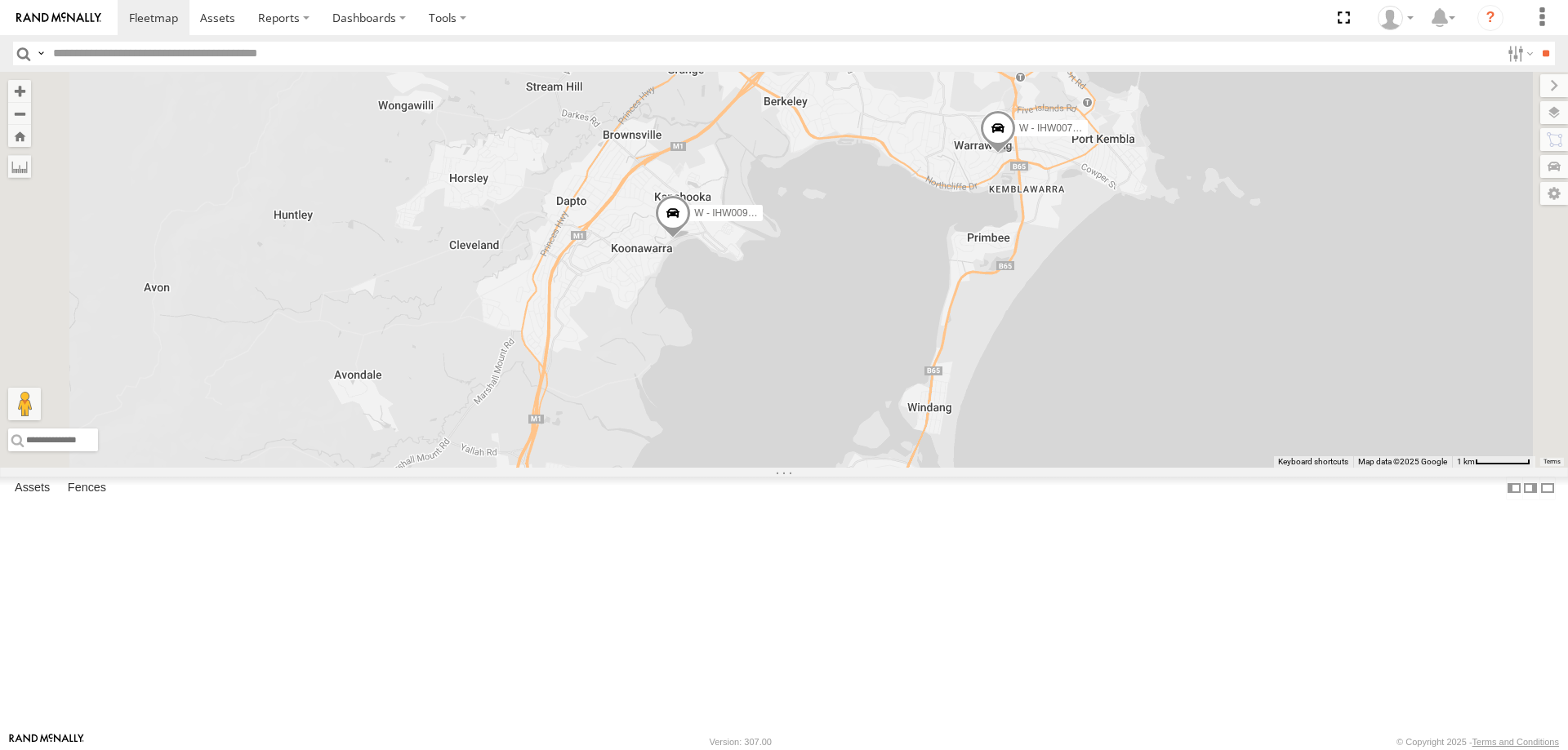
drag, startPoint x: 1053, startPoint y: 395, endPoint x: 1053, endPoint y: 730, distance: 335.0
click at [1053, 468] on div "W - ADS247 - [PERSON_NAME] S - YIQ01Q - [PERSON_NAME] W - CM32CA - [PERSON_NAME…" at bounding box center [784, 270] width 1568 height 396
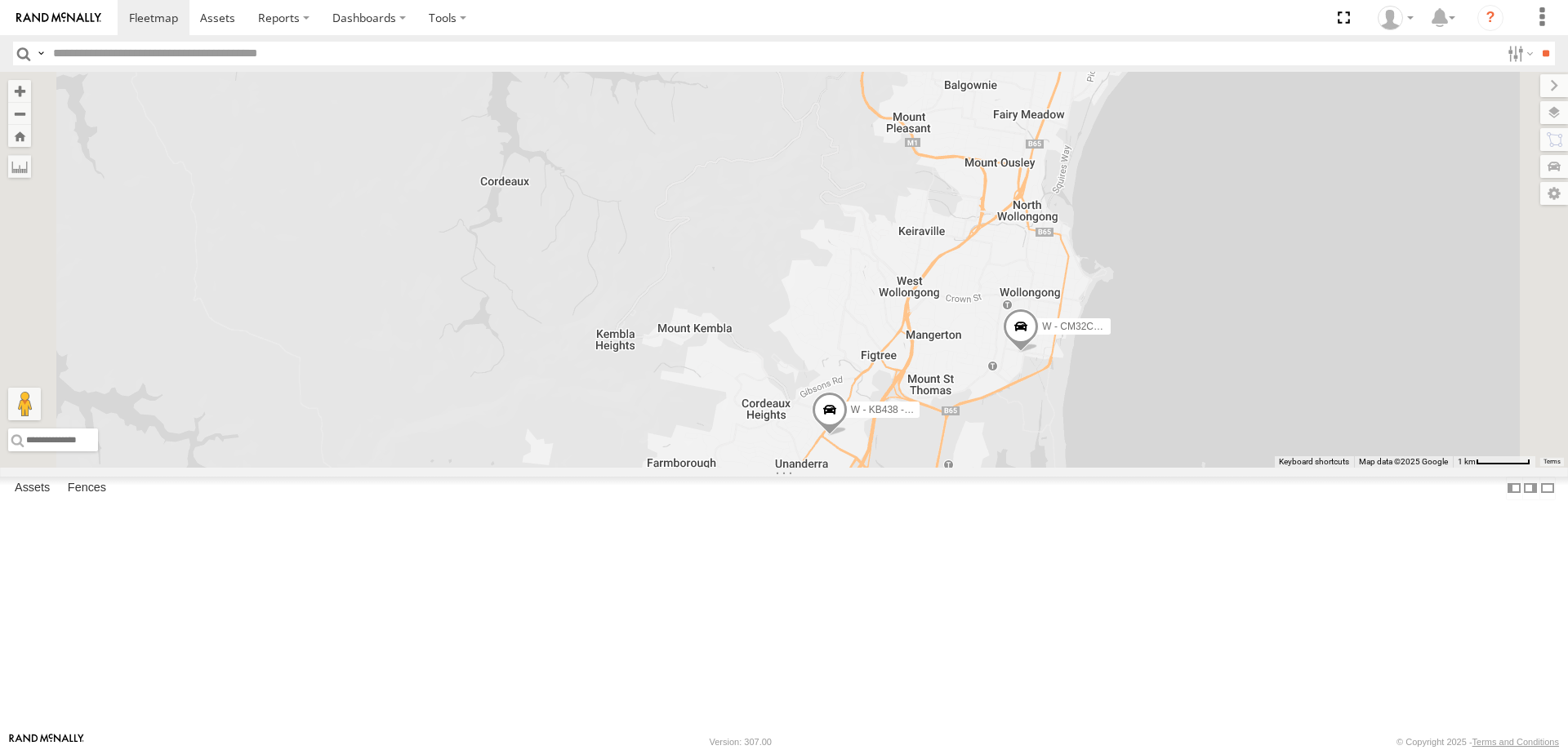
click at [1033, 468] on div "W - ADS247 - [PERSON_NAME] S - YIQ01Q - [PERSON_NAME] W - CM32CA - [PERSON_NAME…" at bounding box center [784, 270] width 1568 height 396
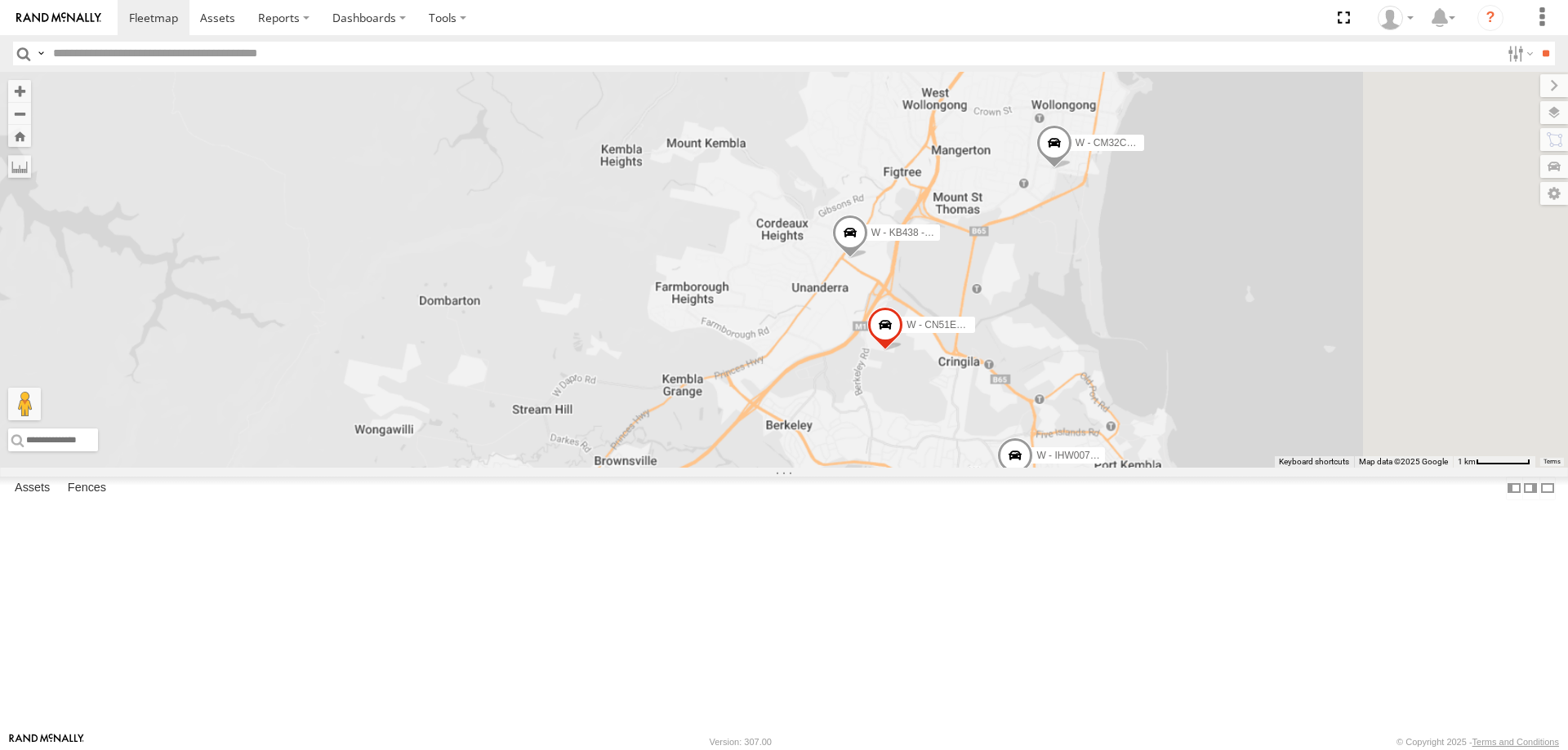
drag, startPoint x: 1271, startPoint y: 503, endPoint x: 1180, endPoint y: 383, distance: 150.6
click at [1180, 383] on div "W - ADS247 - [PERSON_NAME] S - YIQ01Q - [PERSON_NAME] W - CM32CA - [PERSON_NAME…" at bounding box center [784, 270] width 1568 height 396
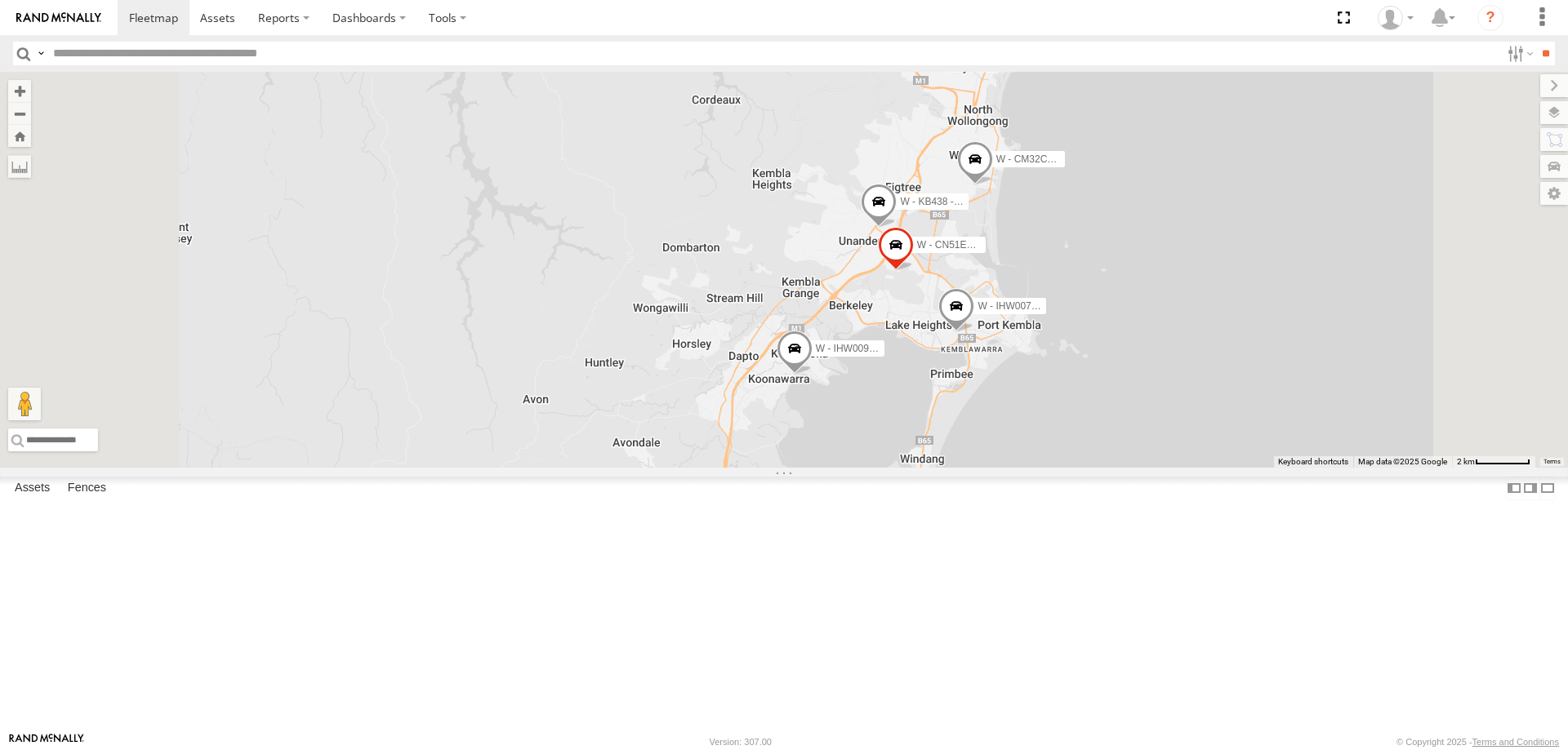
drag, startPoint x: 1349, startPoint y: 588, endPoint x: 1247, endPoint y: 482, distance: 147.1
click at [1250, 468] on div "W - ADS247 - [PERSON_NAME] S - YIQ01Q - [PERSON_NAME] W - CM32CA - [PERSON_NAME…" at bounding box center [784, 270] width 1568 height 396
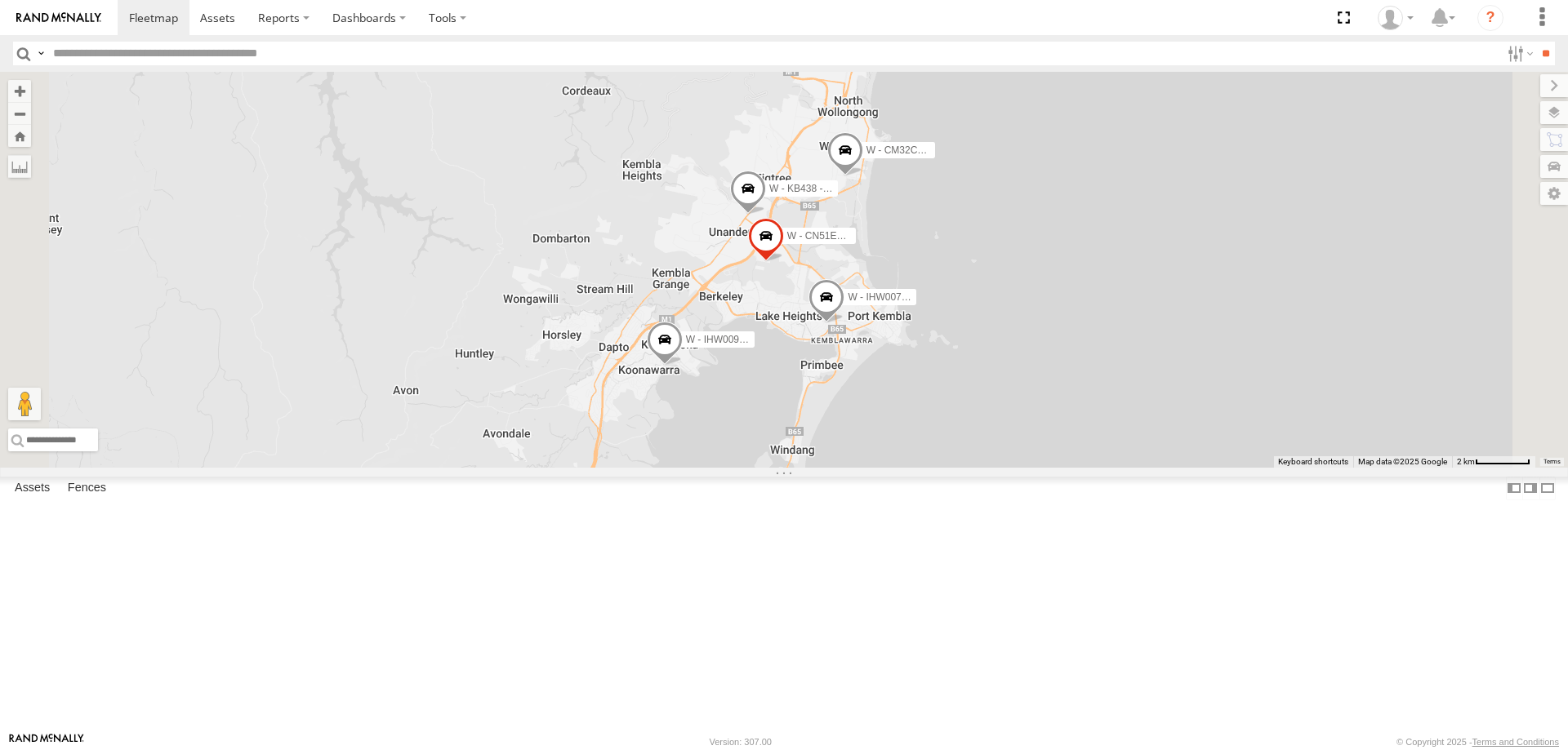
drag, startPoint x: 1240, startPoint y: 351, endPoint x: 1223, endPoint y: 597, distance: 246.6
click at [1223, 468] on div "W - ADS247 - [PERSON_NAME] S - YIQ01Q - [PERSON_NAME] W - CM32CA - [PERSON_NAME…" at bounding box center [784, 270] width 1568 height 396
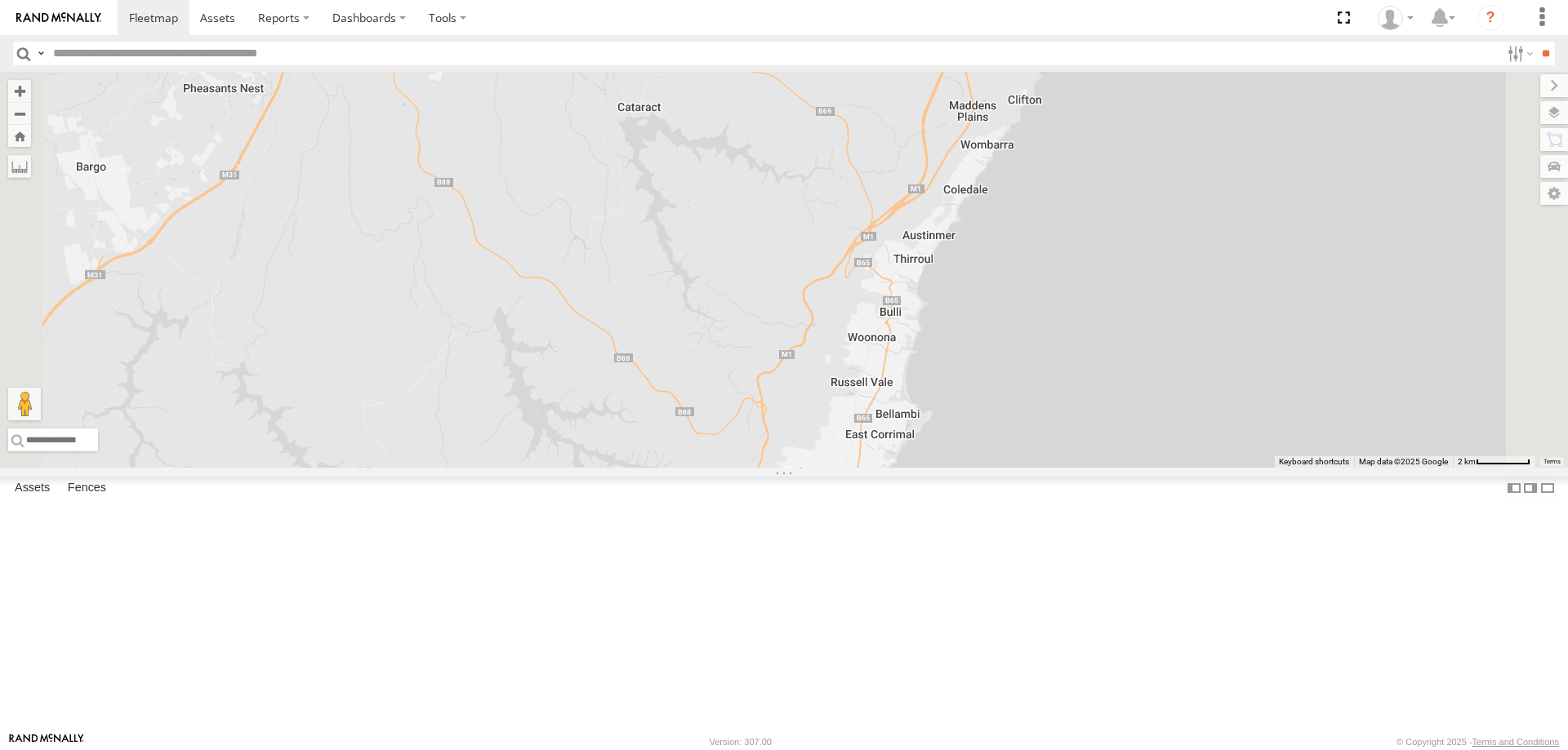
drag, startPoint x: 858, startPoint y: 284, endPoint x: 954, endPoint y: 647, distance: 375.5
click at [954, 468] on div "W - ADS247 - [PERSON_NAME] S - YIQ01Q - [PERSON_NAME] W - CM32CA - [PERSON_NAME…" at bounding box center [784, 270] width 1568 height 396
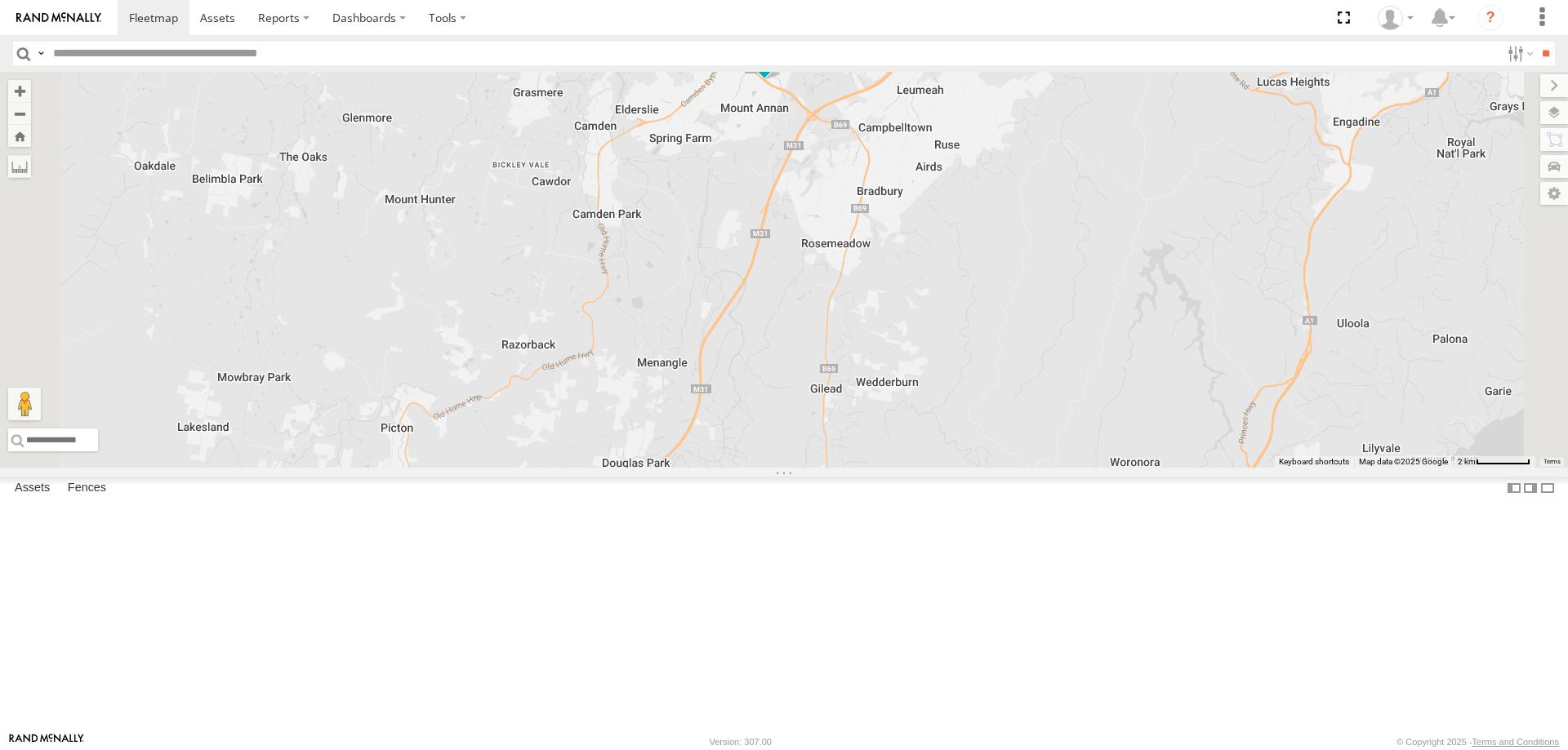
drag, startPoint x: 1097, startPoint y: 311, endPoint x: 1061, endPoint y: 274, distance: 51.6
click at [1063, 275] on div "W - ADS247 - [PERSON_NAME] S - YIQ01Q - [PERSON_NAME] W - CM32CA - [PERSON_NAME…" at bounding box center [784, 270] width 1568 height 396
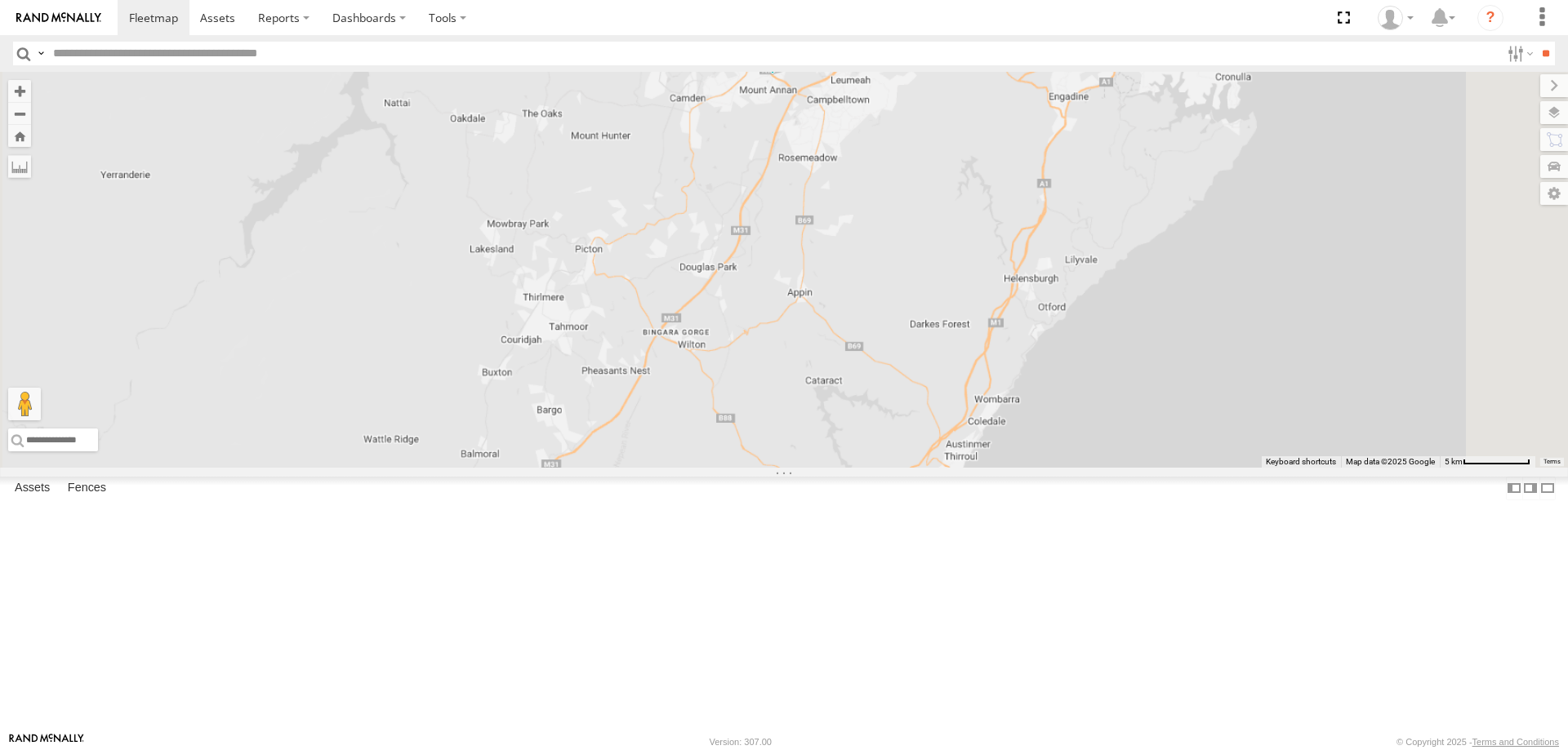
drag, startPoint x: 1136, startPoint y: 506, endPoint x: 971, endPoint y: 302, distance: 262.4
click at [972, 296] on div "W - ADS247 - [PERSON_NAME] S - YIQ01Q - [PERSON_NAME] W - CM32CA - [PERSON_NAME…" at bounding box center [784, 270] width 1568 height 396
